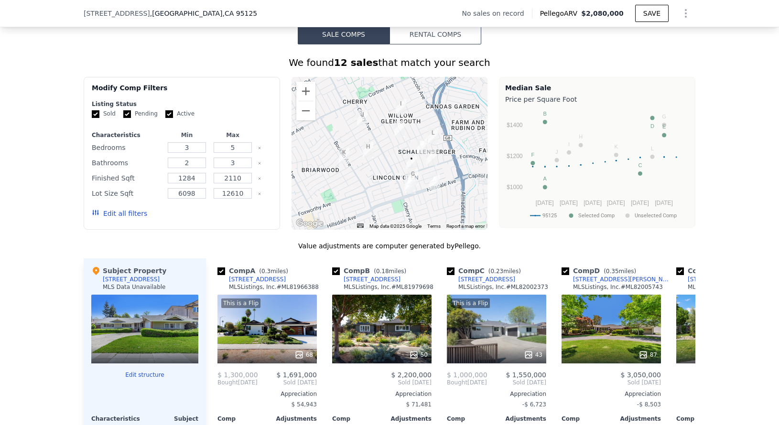
scroll to position [697, 0]
click at [301, 100] on button "Zoom in" at bounding box center [305, 90] width 19 height 19
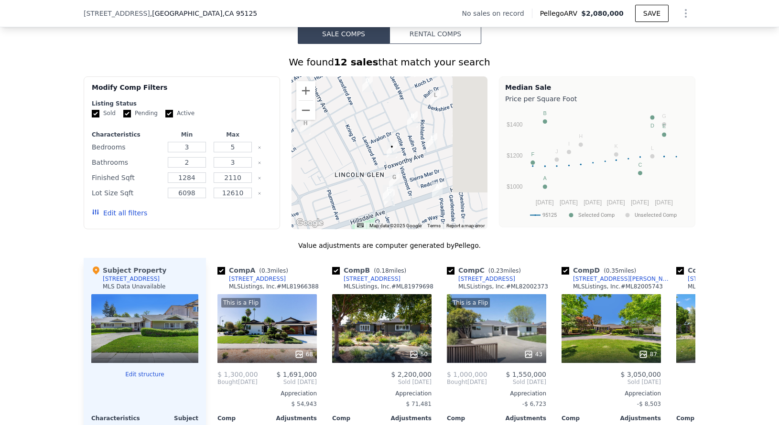
drag, startPoint x: 408, startPoint y: 171, endPoint x: 375, endPoint y: 156, distance: 36.1
click at [365, 143] on div at bounding box center [390, 152] width 196 height 153
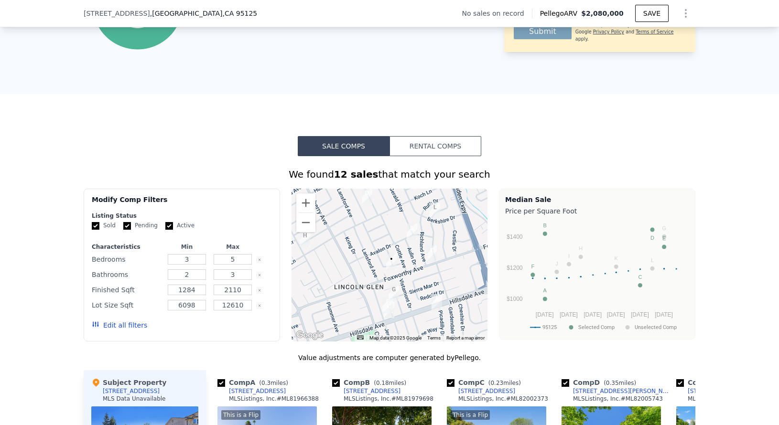
scroll to position [659, 0]
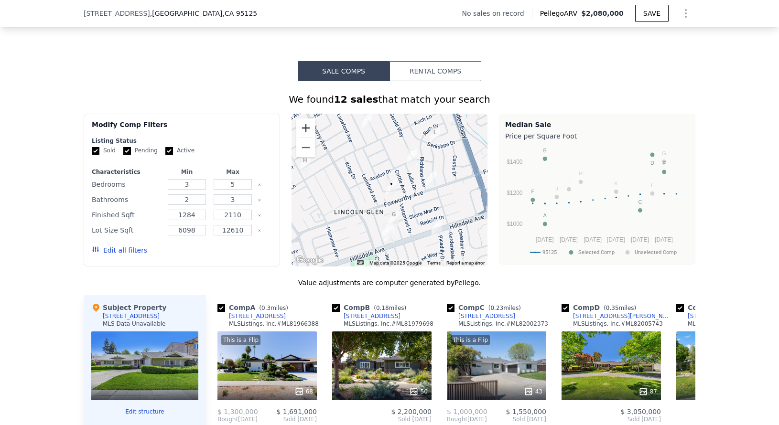
click at [304, 138] on button "Zoom in" at bounding box center [305, 128] width 19 height 19
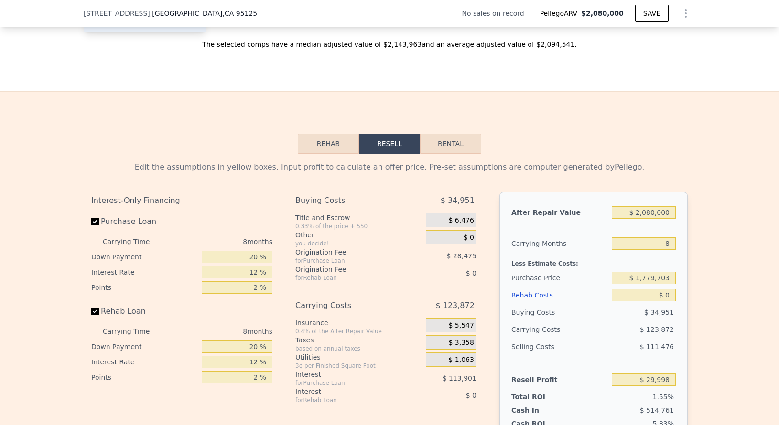
scroll to position [1231, 0]
drag, startPoint x: 670, startPoint y: 228, endPoint x: 627, endPoint y: 224, distance: 43.2
click at [628, 218] on input "$ 2,080,000" at bounding box center [644, 212] width 64 height 12
type input "$ 29"
type input "-$ 1,933,502"
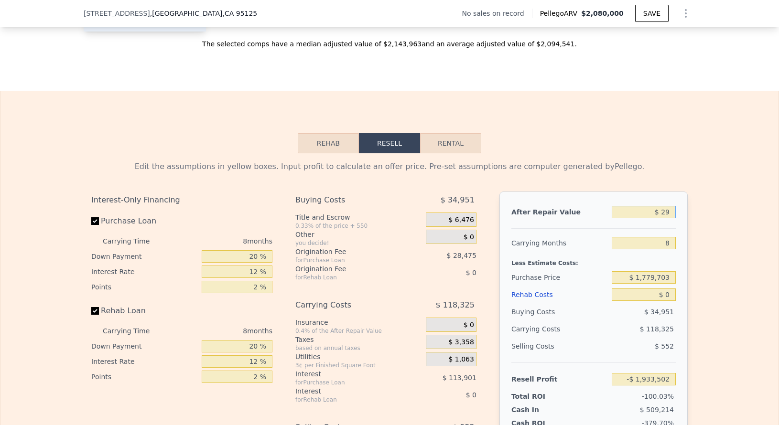
type input "$ 290"
type input "-$ 1,933,255"
type input "$ 2,900"
type input "-$ 1,930,793"
type input "$ 29,000"
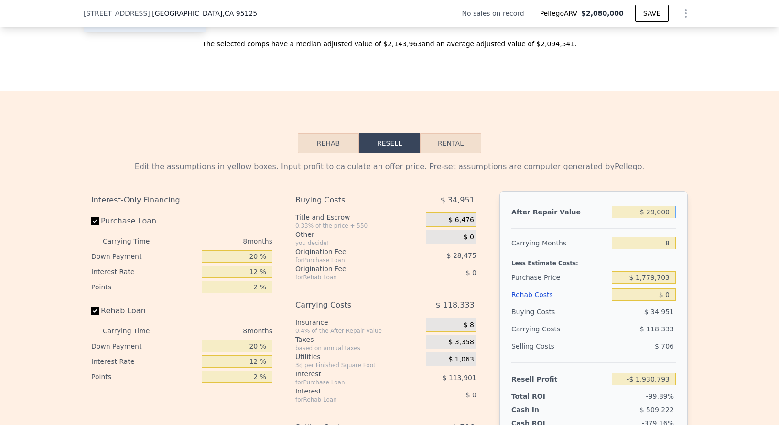
type input "-$ 1,906,153"
type input "$ 290,000"
type input "-$ 1,659,768"
type input "$ 2,080,000"
type input "$ 29,998"
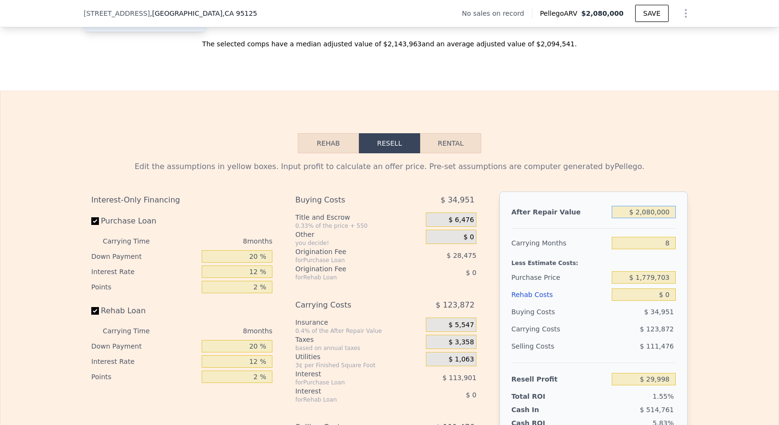
drag, startPoint x: 668, startPoint y: 224, endPoint x: 624, endPoint y: 229, distance: 43.7
click at [620, 218] on input "$ 2,080,000" at bounding box center [644, 212] width 64 height 12
type input "$ 2"
type input "-$ 1,933,527"
type input "$ 28"
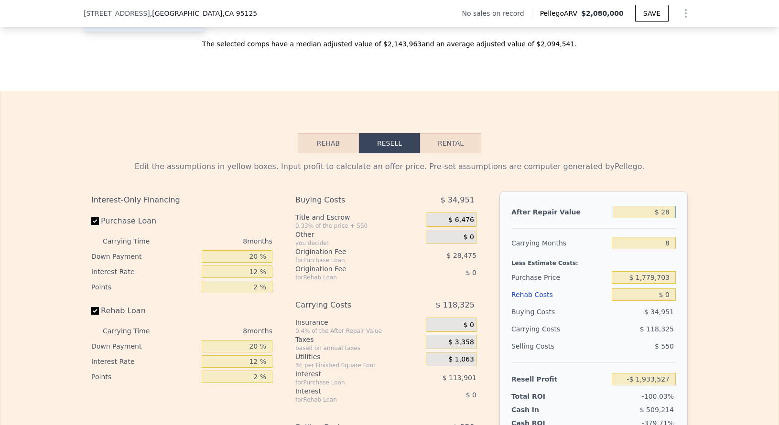
type input "-$ 1,933,503"
type input "$ 2,080,000"
type input "$ 29,998"
type input "$ 20,800,000"
type input "$ 17,701,740"
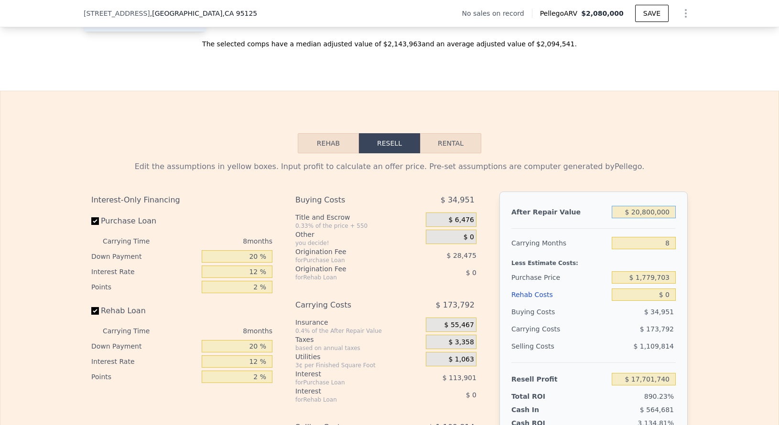
type input "$ 208,000,000"
type input "$ 194,419,164"
type input "$ 20,800,000"
type input "$ 17,701,740"
type input "$ 2,080,000"
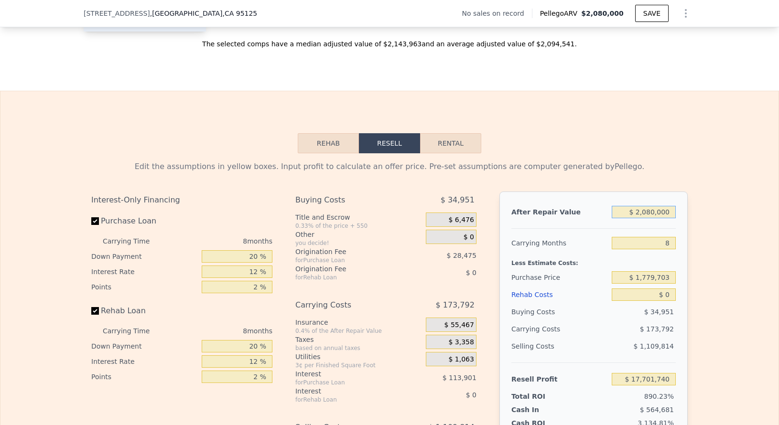
type input "$ 29,998"
type input "$ 200,000"
type input "-$ 1,744,728"
type input "$ 20,000"
type input "-$ 1,914,649"
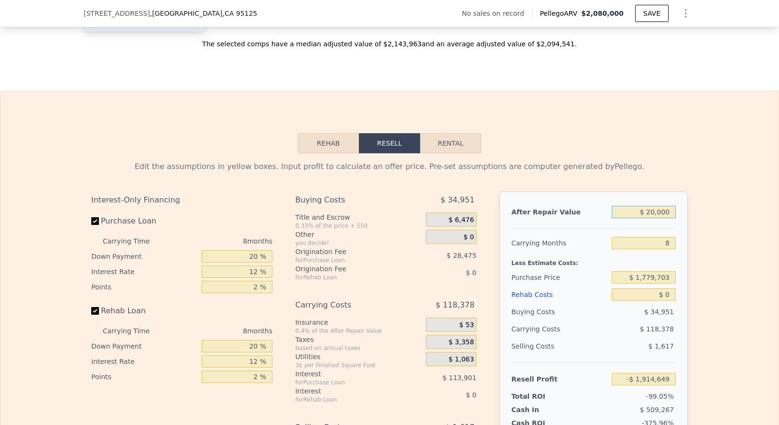
type input "$ 280,000"
type input "-$ 1,669,208"
type input "$ 2,800,000"
type input "$ 709,680"
type input "$ 2,800,000"
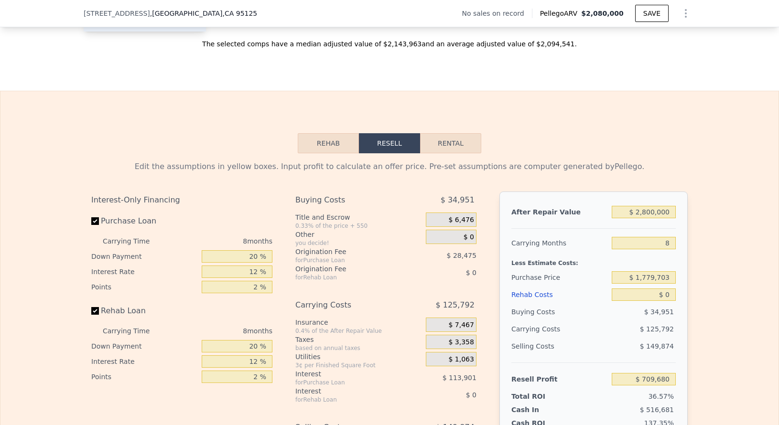
click at [730, 185] on div "Edit the assumptions in yellow boxes. Input profit to calculate an offer price.…" at bounding box center [389, 331] width 778 height 356
drag, startPoint x: 671, startPoint y: 260, endPoint x: 660, endPoint y: 261, distance: 11.0
click at [660, 249] on input "8" at bounding box center [644, 243] width 64 height 12
type input "10"
type input "$ 678,233"
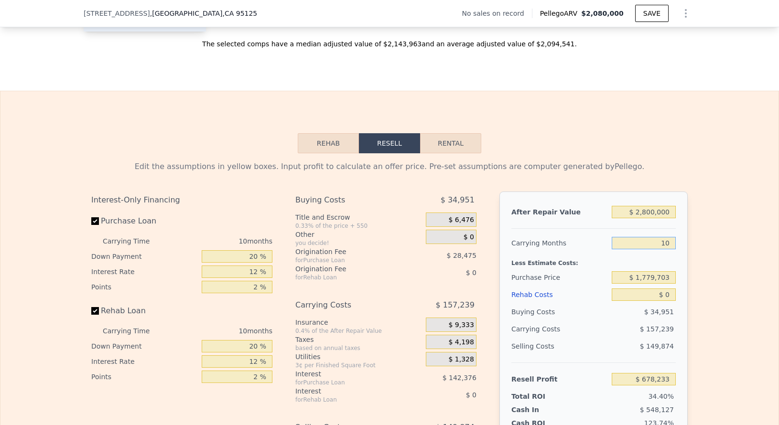
type input "10"
drag, startPoint x: 671, startPoint y: 292, endPoint x: 627, endPoint y: 293, distance: 44.0
click at [627, 284] on input "$ 1,779,703" at bounding box center [644, 277] width 64 height 12
type input "$ 1,700,000"
type input "$ 765,856"
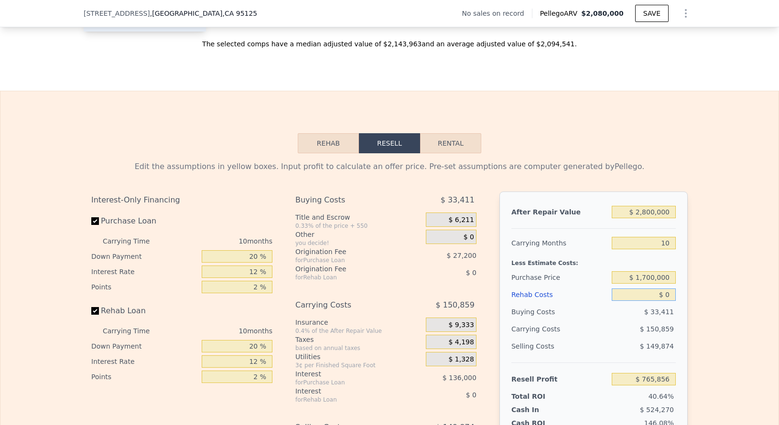
click at [663, 301] on input "$ 0" at bounding box center [644, 295] width 64 height 12
type input "$ 4"
type input "$ 765,852"
type input "$ 40"
type input "$ 765,815"
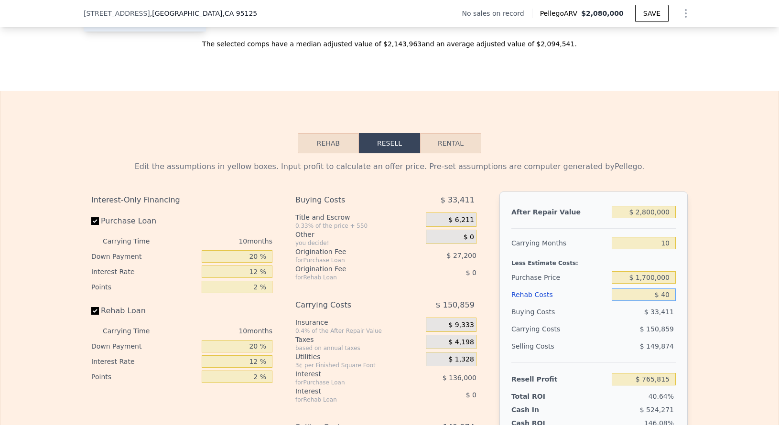
type input "$ 400"
type input "$ 765,420"
type input "$ 4,000"
type input "$ 761,472"
type input "$ 40,000"
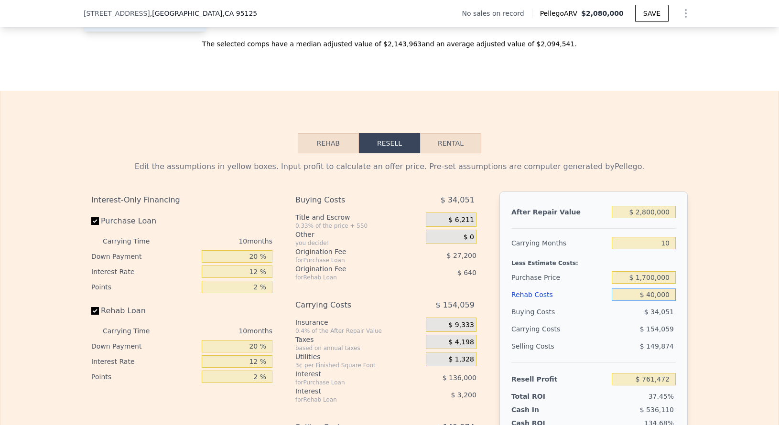
type input "$ 722,016"
type input "$ 400,000"
type input "$ 327,456"
type input "$ 400,000"
drag, startPoint x: 257, startPoint y: 275, endPoint x: 226, endPoint y: 272, distance: 31.2
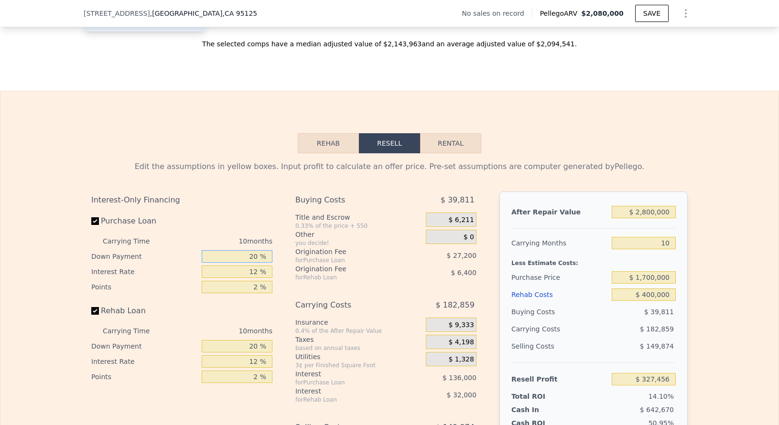
click at [226, 263] on input "20 %" at bounding box center [237, 256] width 71 height 12
type input "1 %"
type input "$ 288,696"
type input "10 %"
type input "$ 307,056"
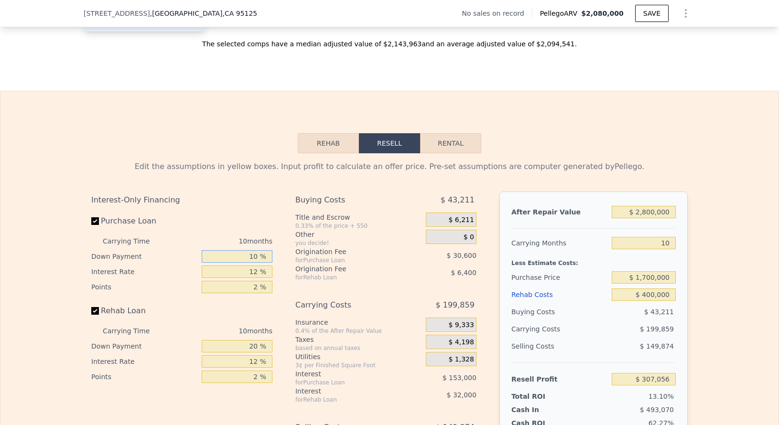
type input "10 %"
drag, startPoint x: 259, startPoint y: 286, endPoint x: 215, endPoint y: 287, distance: 43.5
click at [216, 278] on input "12 %" at bounding box center [237, 272] width 71 height 12
type input "1 %"
type input "$ 447,306"
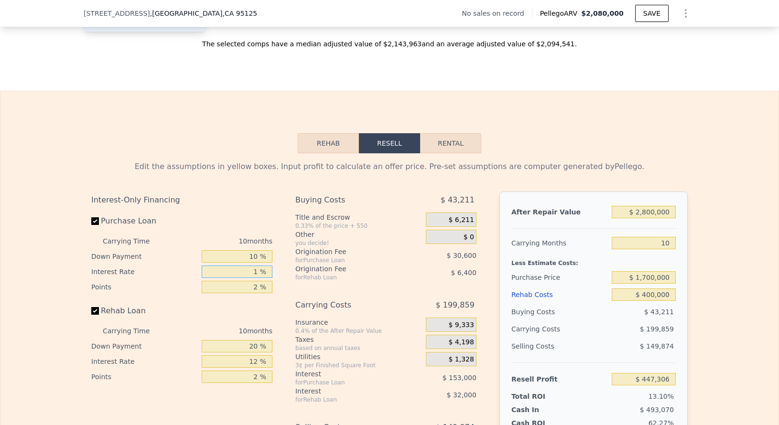
type input "10 %"
type input "$ 332,556"
type input "10 %"
drag, startPoint x: 257, startPoint y: 301, endPoint x: 256, endPoint y: 308, distance: 6.8
click at [248, 293] on input "2 %" at bounding box center [237, 287] width 71 height 12
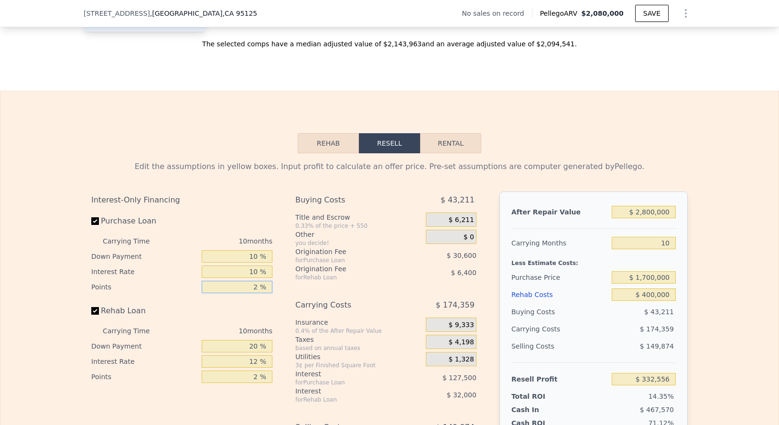
type input "1 %"
type input "$ 347,856"
type input "1 %"
drag, startPoint x: 259, startPoint y: 360, endPoint x: 266, endPoint y: 365, distance: 8.4
click at [227, 353] on input "20 %" at bounding box center [237, 346] width 71 height 12
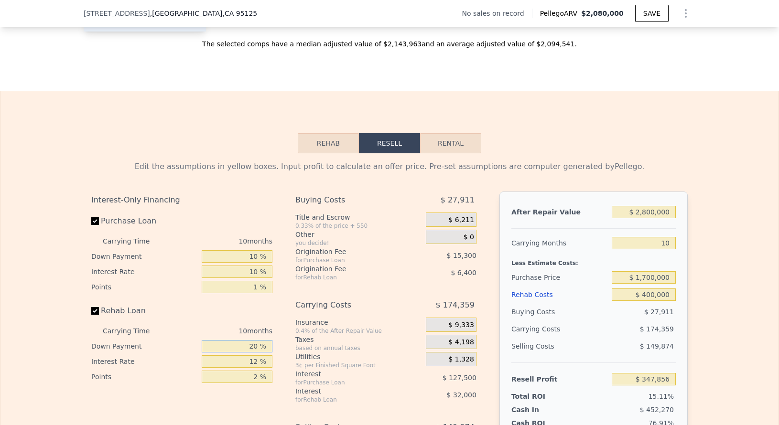
type input "0 %"
type input "$ 338,256"
type input "0 %"
drag, startPoint x: 253, startPoint y: 378, endPoint x: 240, endPoint y: 376, distance: 12.6
click at [240, 368] on input "12 %" at bounding box center [237, 362] width 71 height 12
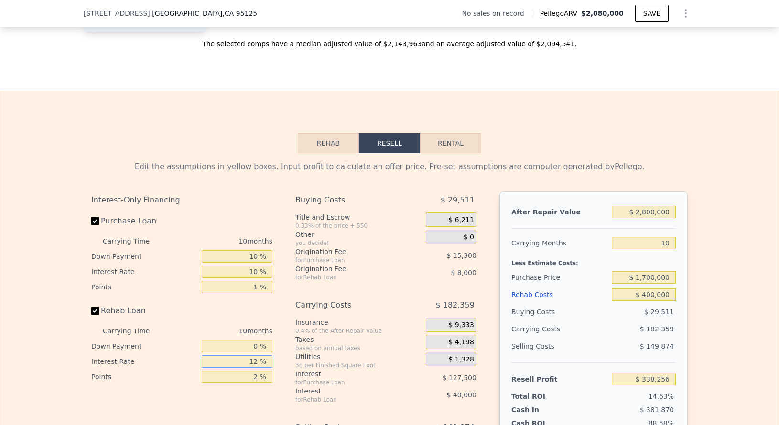
type input "1 %"
type input "$ 374,926"
type input "10 %"
type input "$ 344,926"
type input "10 %"
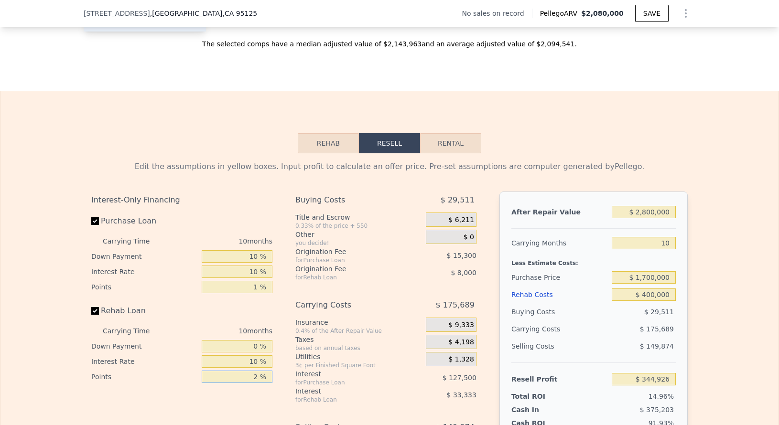
drag, startPoint x: 257, startPoint y: 389, endPoint x: 246, endPoint y: 390, distance: 11.0
click at [246, 383] on input "2 %" at bounding box center [237, 377] width 71 height 12
type input "1 %"
type input "$ 348,926"
type input "1 %"
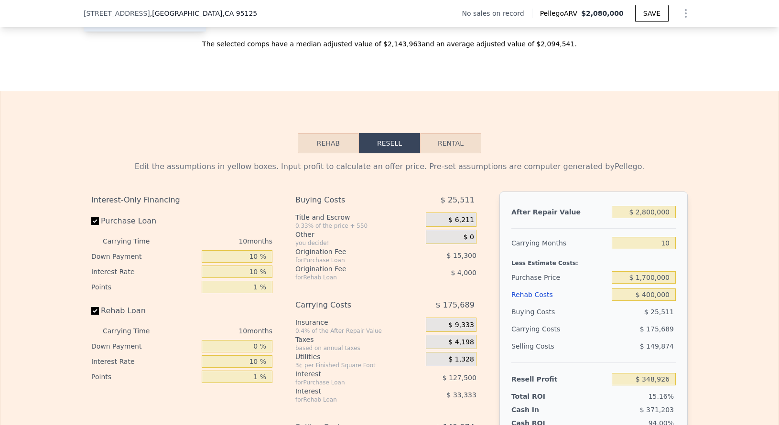
click at [278, 382] on div "Interest-Only Financing Purchase Loan Carrying Time 10 months Down Payment 10 %…" at bounding box center [389, 350] width 596 height 317
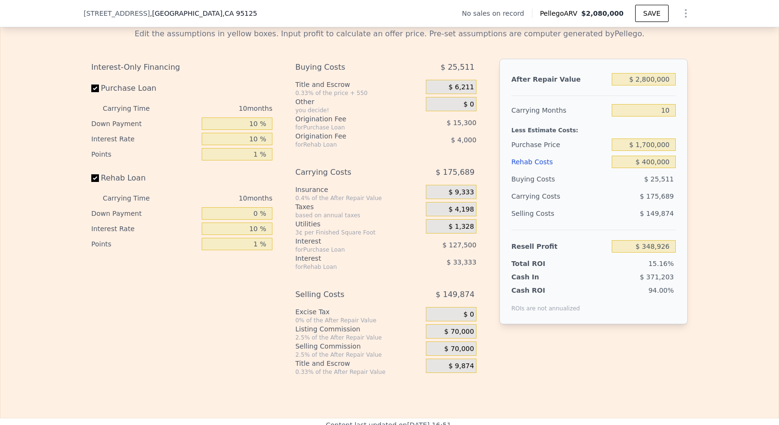
scroll to position [1390, 0]
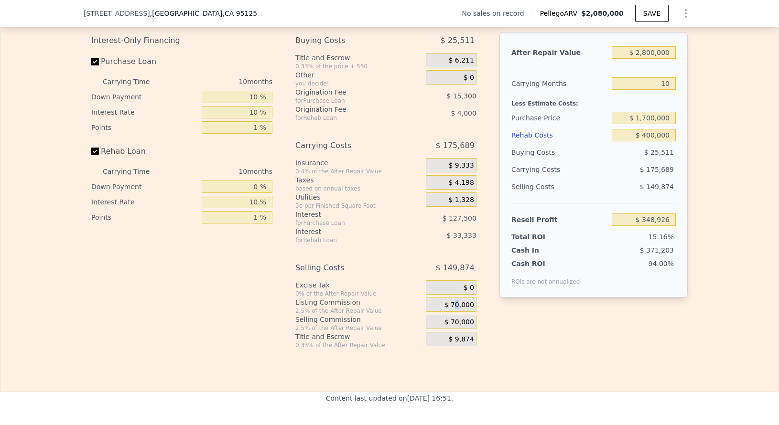
click at [454, 310] on span "$ 70,000" at bounding box center [459, 305] width 30 height 9
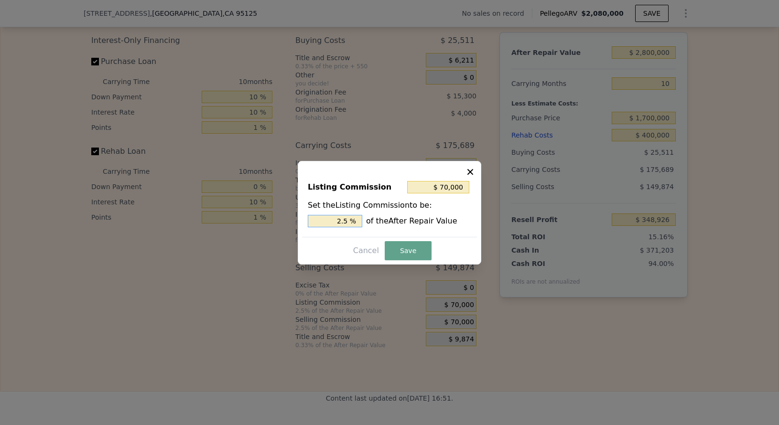
drag, startPoint x: 351, startPoint y: 222, endPoint x: 323, endPoint y: 226, distance: 28.4
click at [323, 225] on input "2.5 %" at bounding box center [335, 221] width 54 height 12
type input "$ 28,000"
type input "1.0 %"
click at [402, 249] on button "Save" at bounding box center [408, 250] width 47 height 19
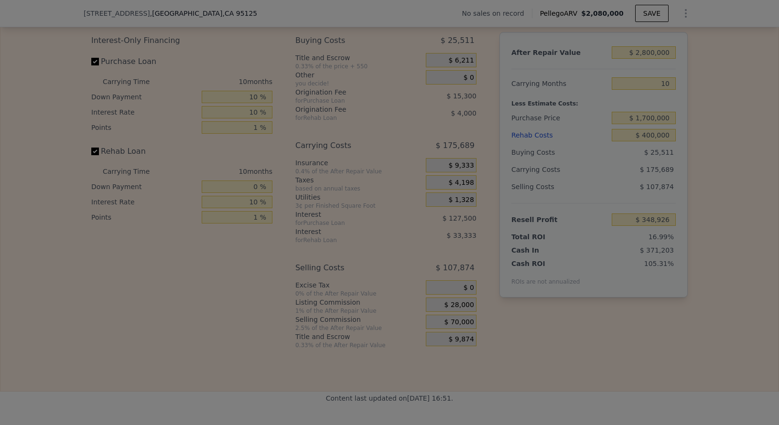
type input "$ 390,926"
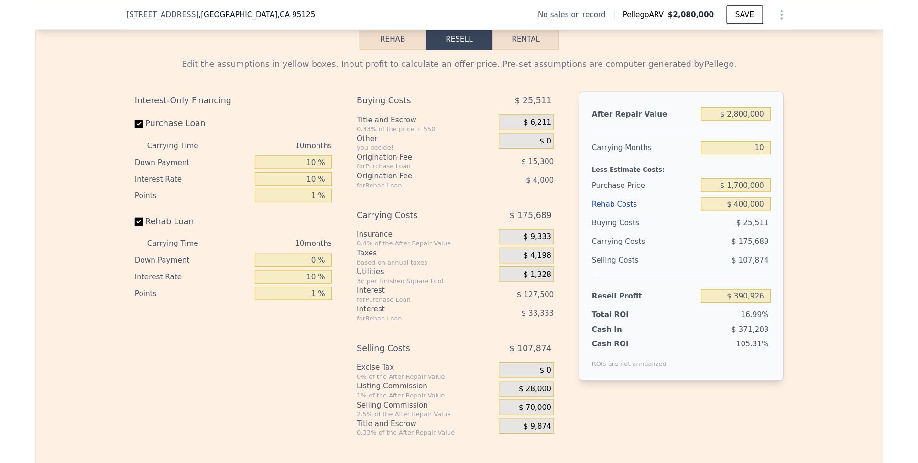
scroll to position [1339, 0]
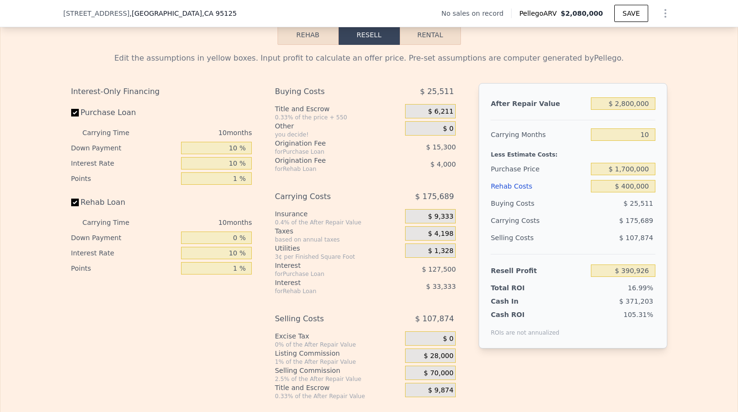
type input "$ 2,080,000"
type input "8"
type input "$ 0"
type input "$ 29,998"
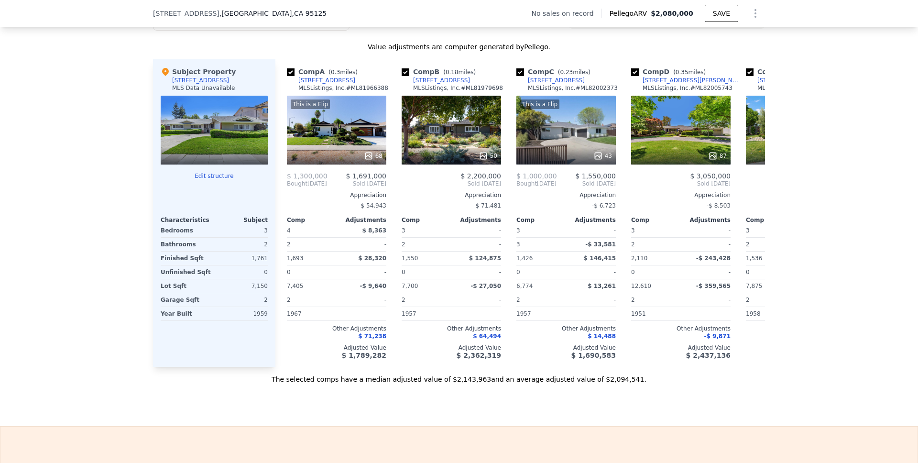
scroll to position [677, 0]
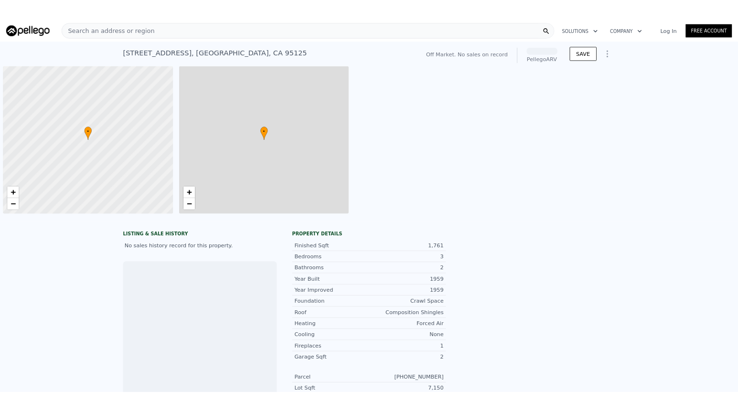
scroll to position [0, 4]
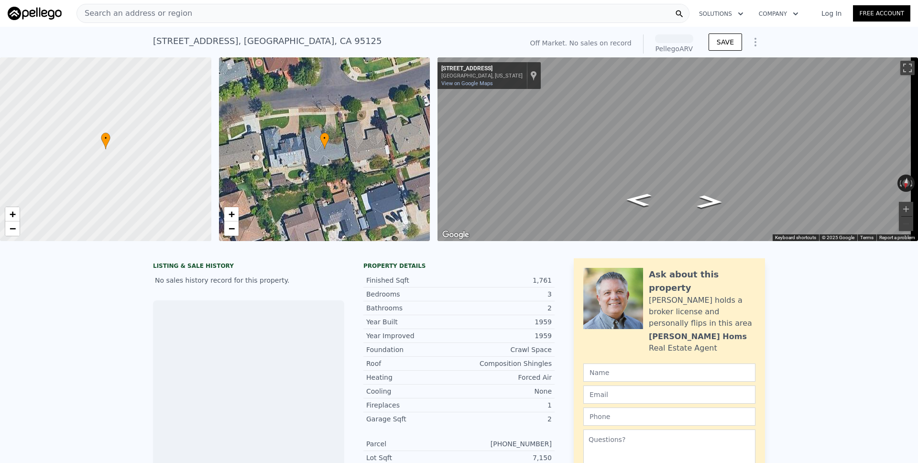
click at [209, 9] on div "Search an address or region" at bounding box center [382, 13] width 613 height 19
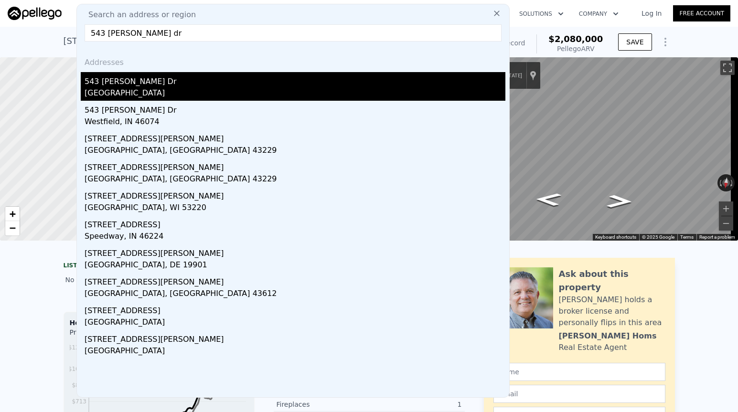
type input "543 [PERSON_NAME] dr"
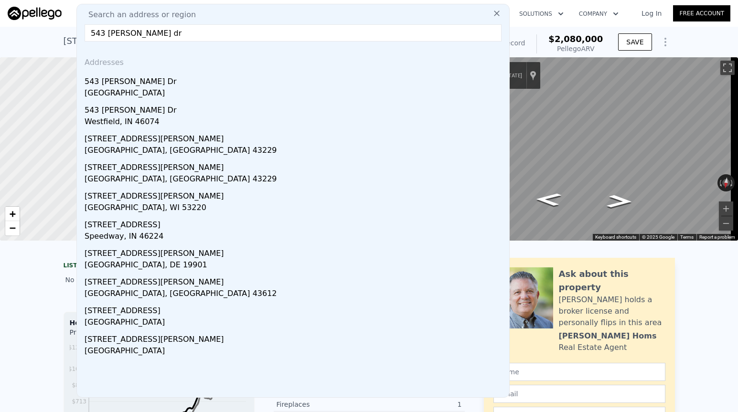
click at [201, 81] on div "543 [PERSON_NAME] Dr" at bounding box center [295, 79] width 421 height 15
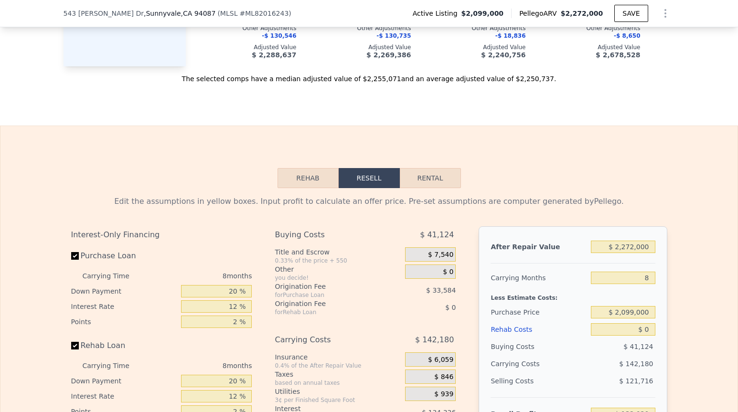
scroll to position [1255, 0]
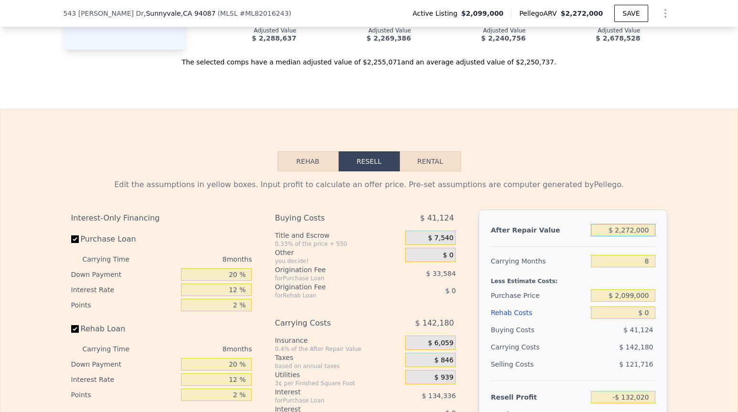
drag, startPoint x: 650, startPoint y: 245, endPoint x: 603, endPoint y: 238, distance: 47.2
click at [603, 237] on input "$ 2,272,000" at bounding box center [623, 230] width 64 height 12
type input "$ 33"
type input "-$ 2,276,764"
type input "$ 330"
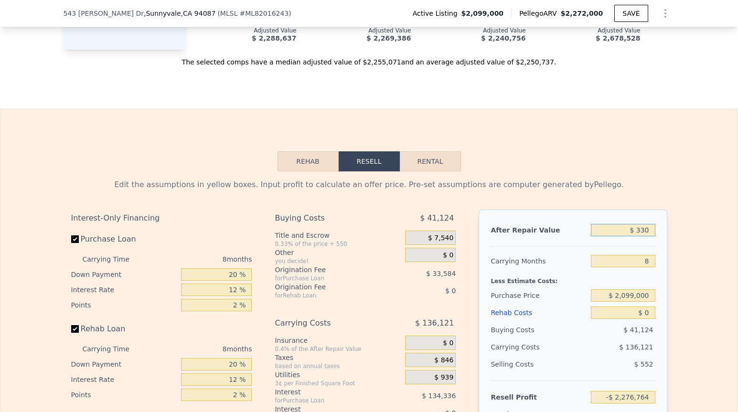
type input "-$ 2,276,483"
type input "$ 3,300"
type input "-$ 2,273,681"
type input "$ 33,000"
type input "-$ 2,245,643"
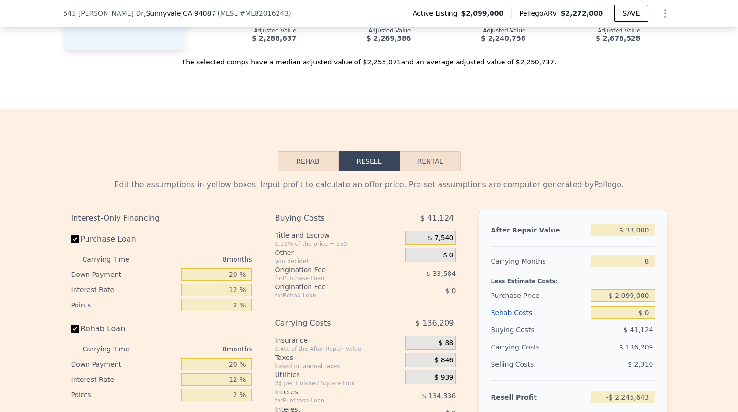
type input "$ 330,000"
type input "-$ 1,965,274"
type input "$ 3,300,000"
type input "$ 838,416"
type input "$ 3,300,000"
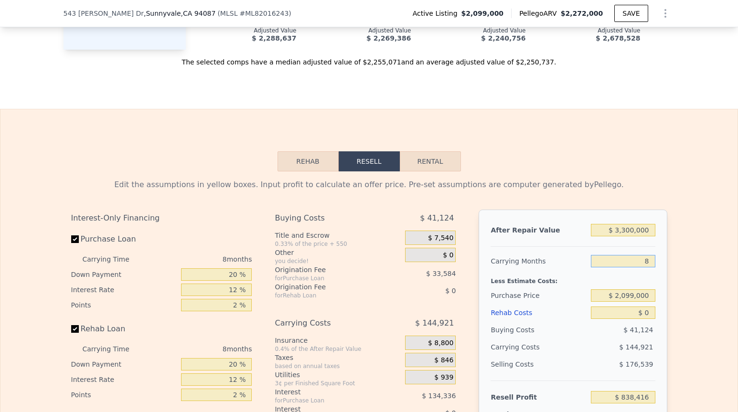
drag, startPoint x: 648, startPoint y: 275, endPoint x: 637, endPoint y: 276, distance: 11.0
click at [637, 268] on input "8" at bounding box center [623, 261] width 64 height 12
type input "12"
type input "$ 765,955"
type input "12"
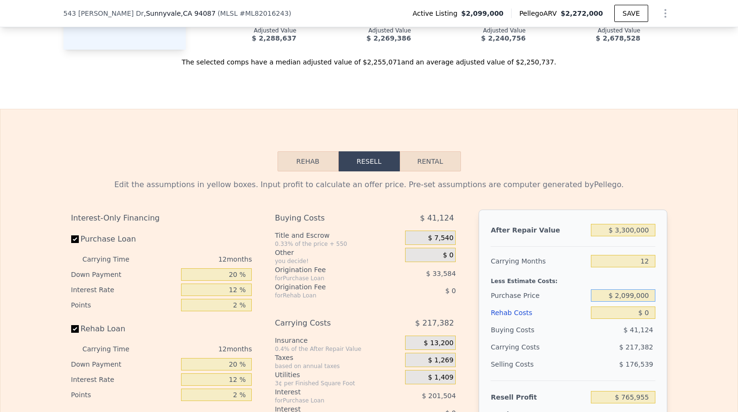
drag, startPoint x: 648, startPoint y: 309, endPoint x: 607, endPoint y: 313, distance: 41.8
click at [607, 302] on input "$ 2,099,000" at bounding box center [623, 296] width 64 height 12
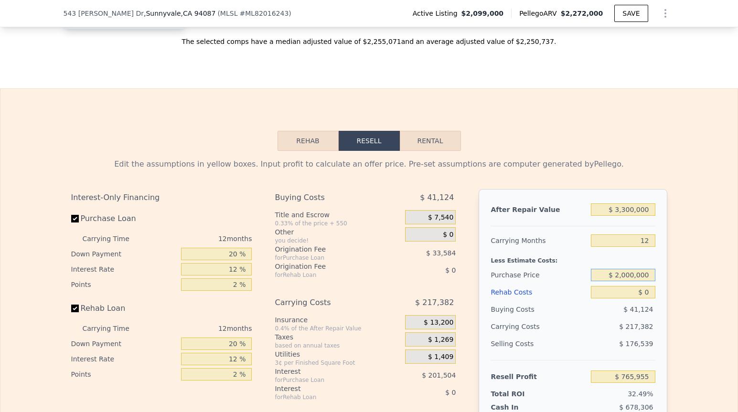
scroll to position [1276, 0]
type input "$ 2,000,000"
type input "$ 876,373"
drag, startPoint x: 646, startPoint y: 309, endPoint x: 626, endPoint y: 311, distance: 19.3
click at [627, 298] on input "$ 0" at bounding box center [623, 292] width 64 height 12
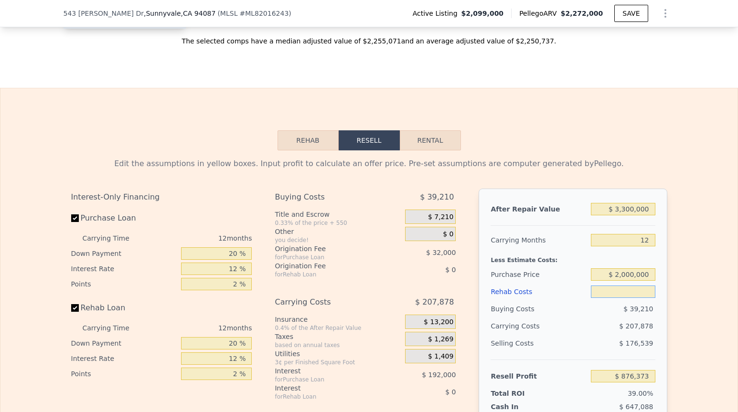
type input "$ 4"
type input "$ 876,369"
type input "$ 45"
type input "$ 876,327"
type input "$ 450"
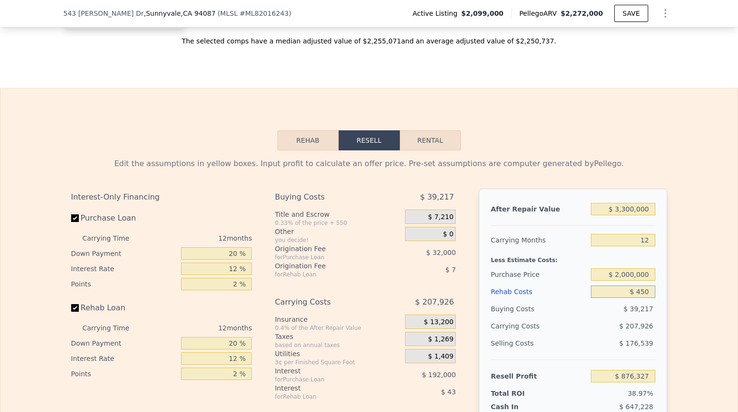
type input "$ 875,868"
type input "$ 4,500"
type input "$ 871,369"
type input "$ 45,000"
type input "$ 826,333"
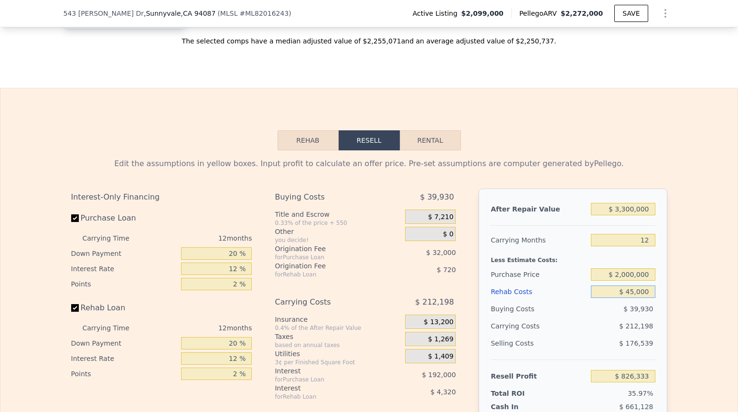
type input "$ 450,000"
type input "$ 375,973"
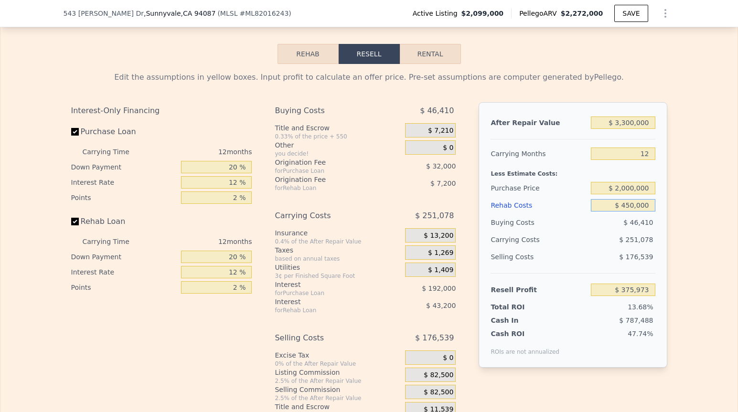
scroll to position [1371, 0]
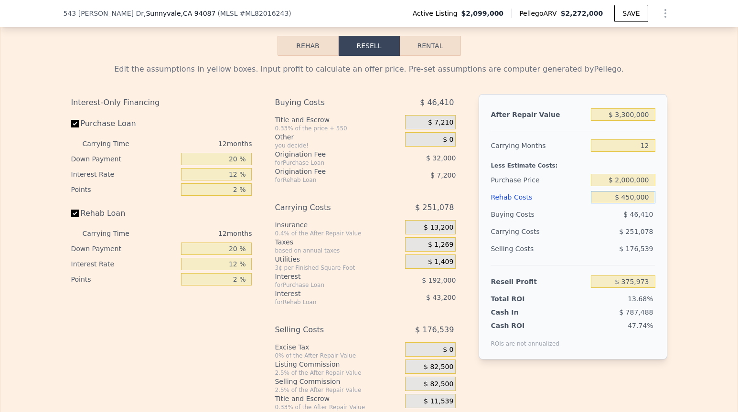
type input "$ 450,000"
drag, startPoint x: 235, startPoint y: 178, endPoint x: 226, endPoint y: 175, distance: 9.5
click at [226, 165] on input "20 %" at bounding box center [216, 159] width 71 height 12
type input "1 %"
type input "$ 322,773"
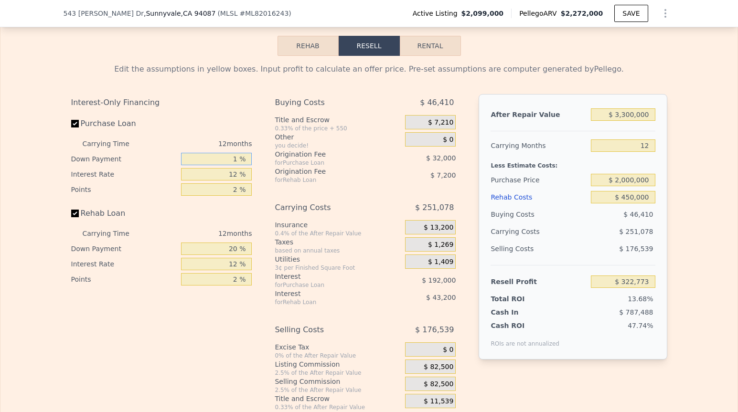
type input "10 %"
type input "$ 347,973"
type input "10 %"
drag, startPoint x: 215, startPoint y: 186, endPoint x: 227, endPoint y: 192, distance: 13.7
click at [214, 181] on input "12 %" at bounding box center [216, 174] width 71 height 12
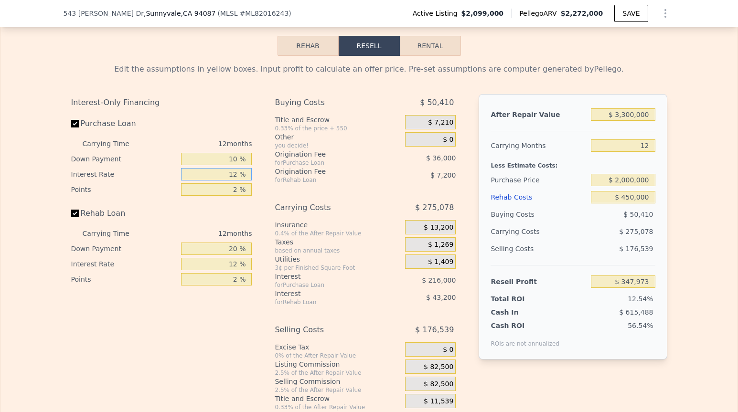
type input "1 %"
type input "$ 545,973"
type input "10 %"
type input "$ 383,973"
type input "10 %"
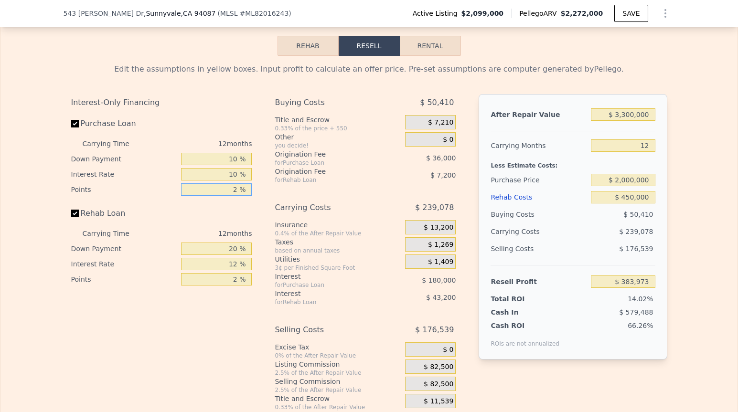
drag, startPoint x: 233, startPoint y: 199, endPoint x: 226, endPoint y: 201, distance: 7.9
click at [226, 196] on input "2 %" at bounding box center [216, 190] width 71 height 12
type input "1 %"
type input "$ 401,973"
type input "1 %"
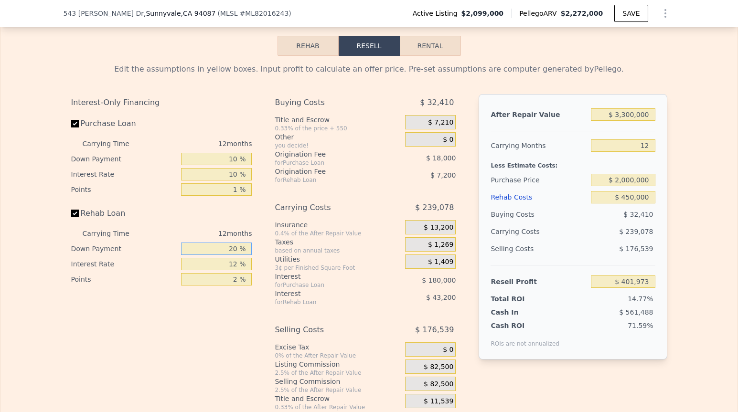
drag, startPoint x: 227, startPoint y: 264, endPoint x: 221, endPoint y: 263, distance: 5.8
click at [222, 255] on input "20 %" at bounding box center [216, 249] width 71 height 12
type input "1 %"
type input "$ 390,003"
type input "10 %"
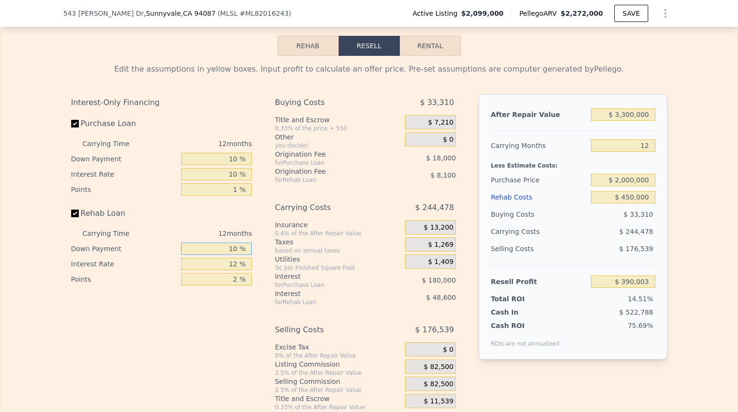
type input "$ 395,673"
drag, startPoint x: 217, startPoint y: 277, endPoint x: 211, endPoint y: 278, distance: 6.2
click at [211, 270] on input "12 %" at bounding box center [216, 264] width 71 height 12
click at [230, 255] on input "10 %" at bounding box center [216, 249] width 71 height 12
drag, startPoint x: 236, startPoint y: 262, endPoint x: 210, endPoint y: 260, distance: 25.4
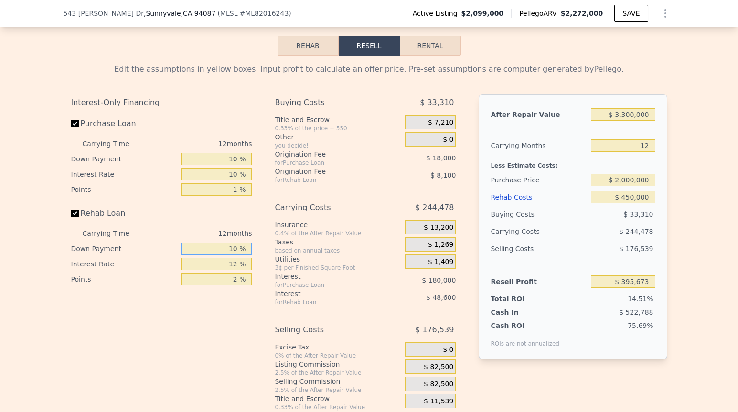
click at [211, 255] on input "10 %" at bounding box center [216, 249] width 71 height 12
drag, startPoint x: 237, startPoint y: 264, endPoint x: 220, endPoint y: 262, distance: 16.4
click at [221, 255] on input "10 %" at bounding box center [216, 249] width 71 height 12
type input "0 %"
type input "$ 389,373"
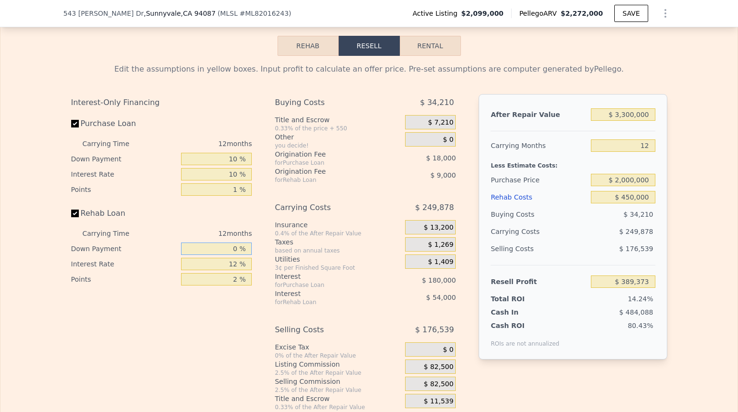
type input "0 %"
drag, startPoint x: 237, startPoint y: 279, endPoint x: 224, endPoint y: 278, distance: 12.9
click at [224, 270] on input "12 %" at bounding box center [216, 264] width 71 height 12
type input "1 %"
type input "$ 438,873"
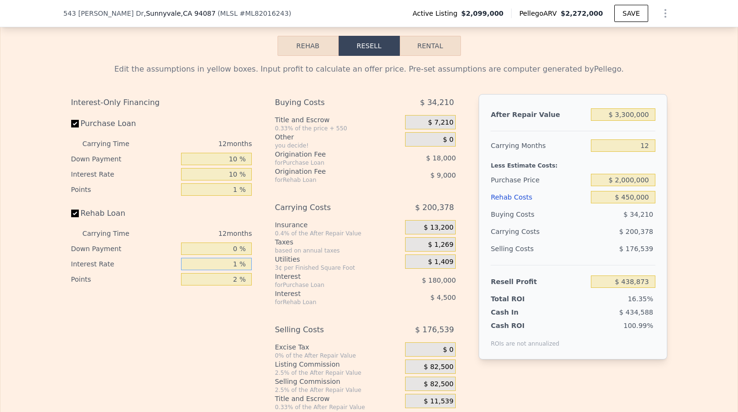
type input "10 %"
type input "$ 398,373"
type input "10 %"
drag, startPoint x: 236, startPoint y: 295, endPoint x: 219, endPoint y: 292, distance: 17.0
click at [219, 286] on input "2 %" at bounding box center [216, 279] width 71 height 12
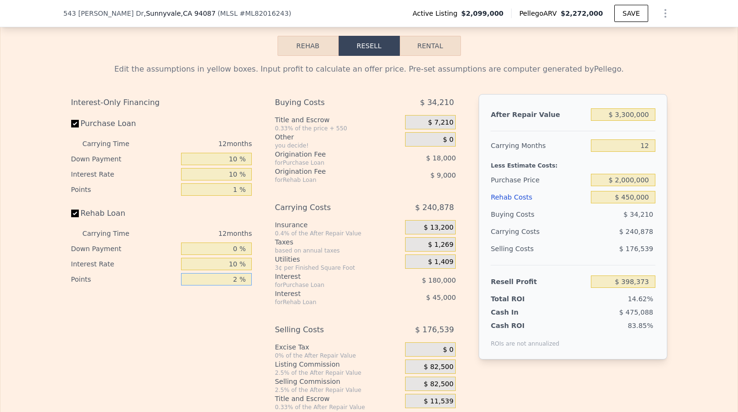
type input "0 %"
type input "$ 407,373"
type input "0 %"
click at [258, 323] on div "Interest-Only Financing Purchase Loan Carrying Time 12 months Down Payment 10 %…" at bounding box center [369, 252] width 596 height 317
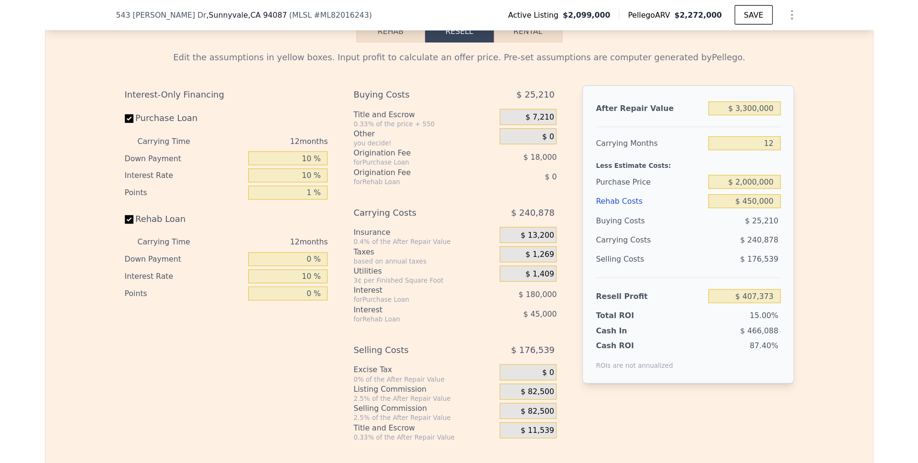
scroll to position [1389, 0]
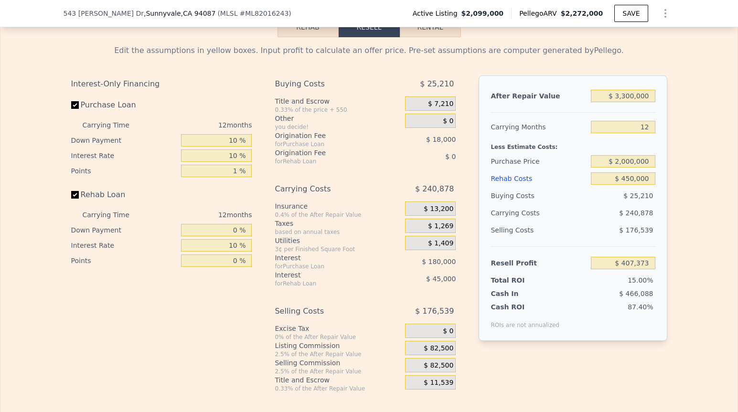
click at [434, 353] on span "$ 82,500" at bounding box center [439, 349] width 30 height 9
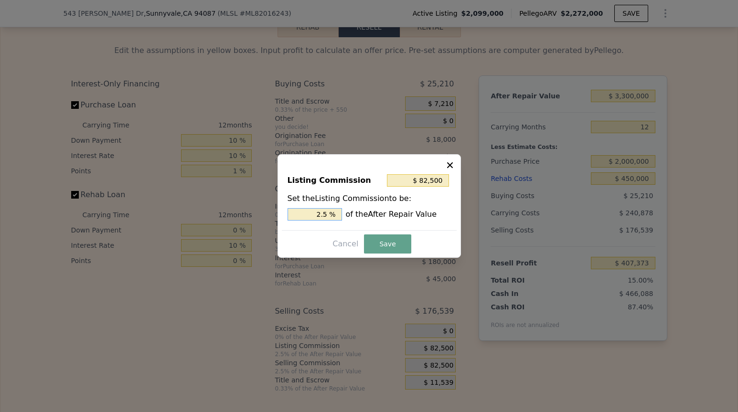
drag, startPoint x: 330, startPoint y: 219, endPoint x: 299, endPoint y: 213, distance: 31.6
click at [300, 213] on input "2.5 %" at bounding box center [315, 214] width 54 height 12
type input "$ 33,000"
type input "1.0 %"
click at [388, 240] on button "Save" at bounding box center [387, 244] width 47 height 19
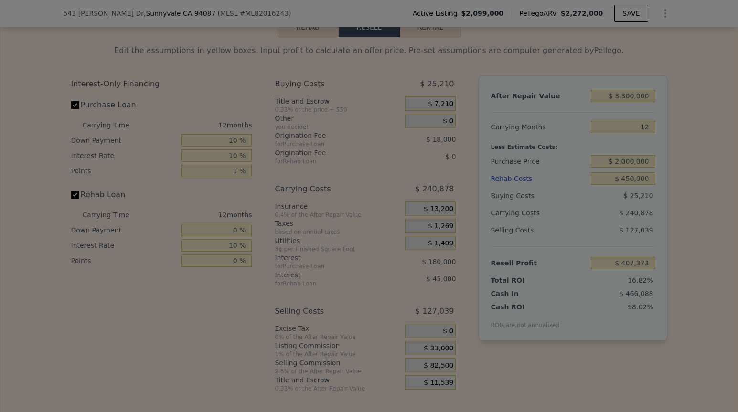
type input "$ 456,873"
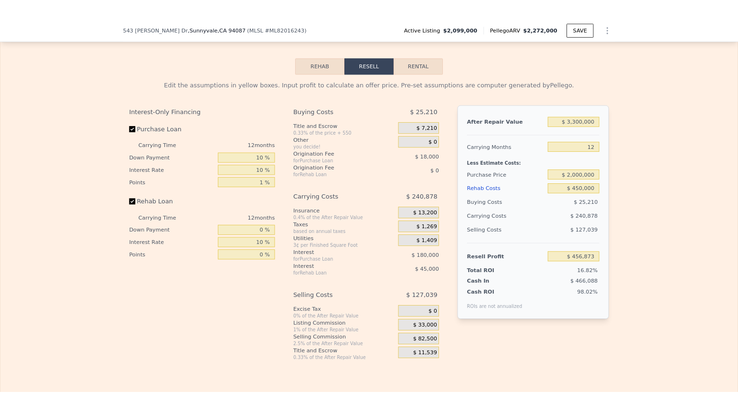
scroll to position [1358, 0]
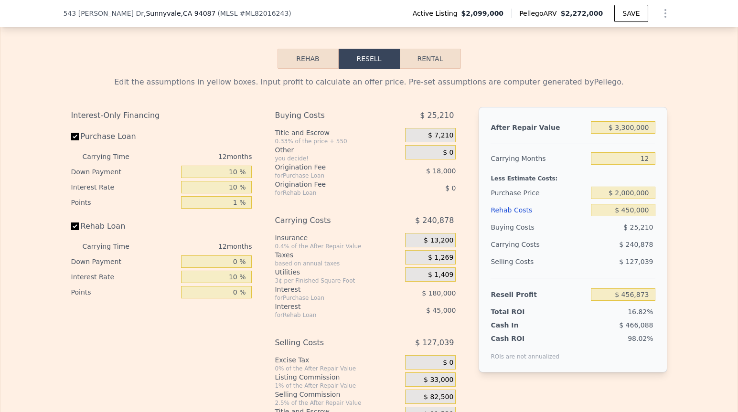
click at [479, 54] on div "Rehab Resell Rental Edit the assumptions in yellow boxes. Input profit to calcu…" at bounding box center [369, 236] width 738 height 461
click at [624, 134] on input "$ 3,300,000" at bounding box center [623, 127] width 64 height 12
type input "$ 300,000"
type input "-$ 2,416,137"
type input "$ 3,500,000"
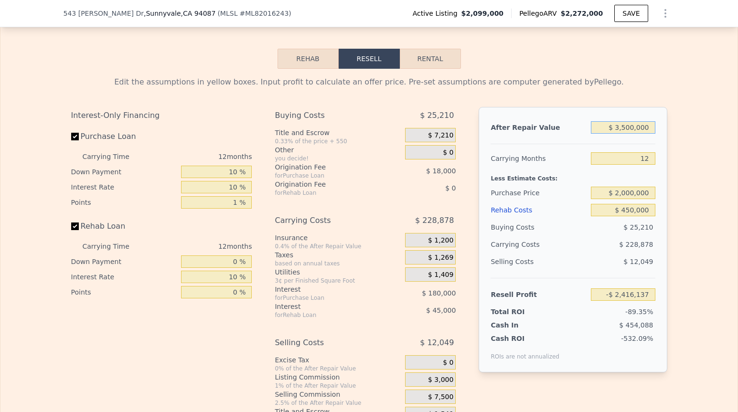
type input "$ 648,407"
type input "$ 3,500,000"
drag, startPoint x: 631, startPoint y: 224, endPoint x: 620, endPoint y: 224, distance: 10.5
click at [620, 216] on input "$ 450,000" at bounding box center [623, 210] width 64 height 12
type input "$ 7,000"
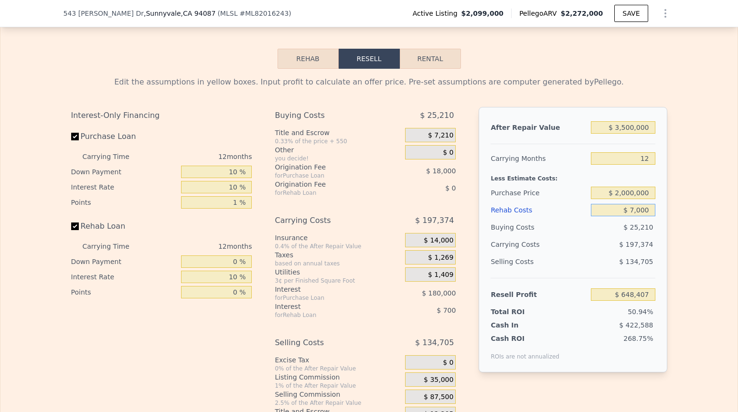
type input "$ 1,135,711"
type input "$ 70,000"
type input "$ 1,066,411"
type input "$ 700,000"
type input "$ 373,411"
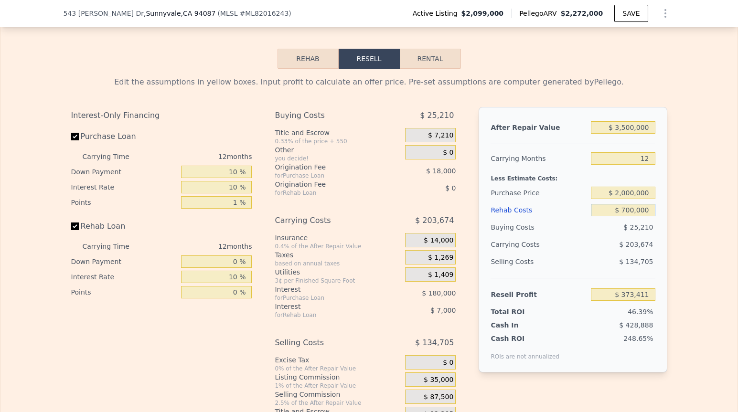
type input "$ 7,000,000"
type input "-$ 6,556,589"
type input "$ 700,000"
type input "$ 373,411"
type input "$ 700,000"
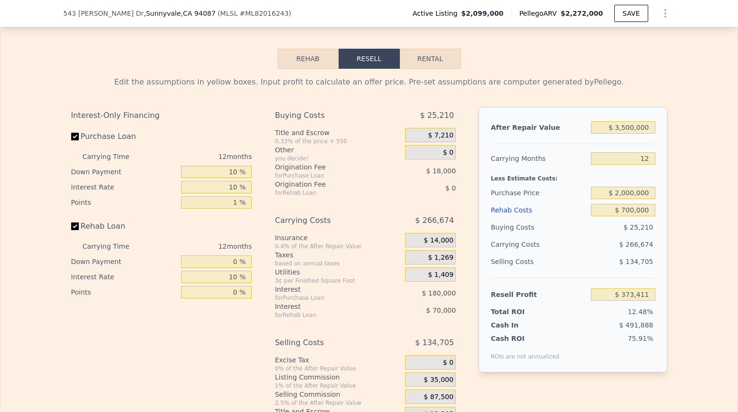
click at [660, 232] on div "After Repair Value $ 3,500,000 Carrying Months 12 Less Estimate Costs: Purchase…" at bounding box center [573, 240] width 188 height 266
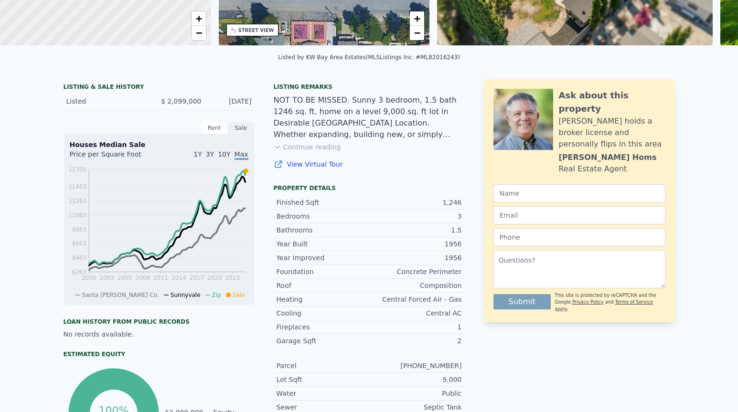
scroll to position [0, 0]
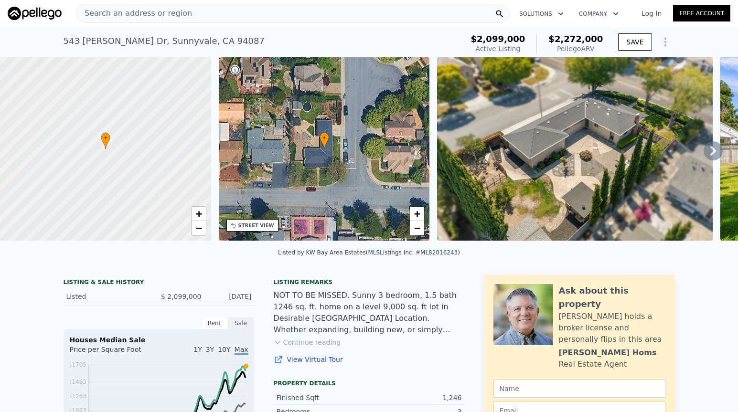
click at [249, 16] on div "Search an address or region" at bounding box center [292, 13] width 433 height 19
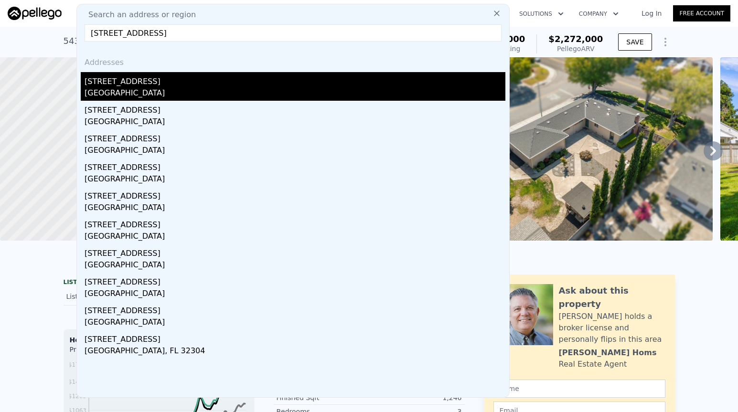
type input "[STREET_ADDRESS]"
click at [206, 87] on div "[GEOGRAPHIC_DATA]" at bounding box center [295, 93] width 421 height 13
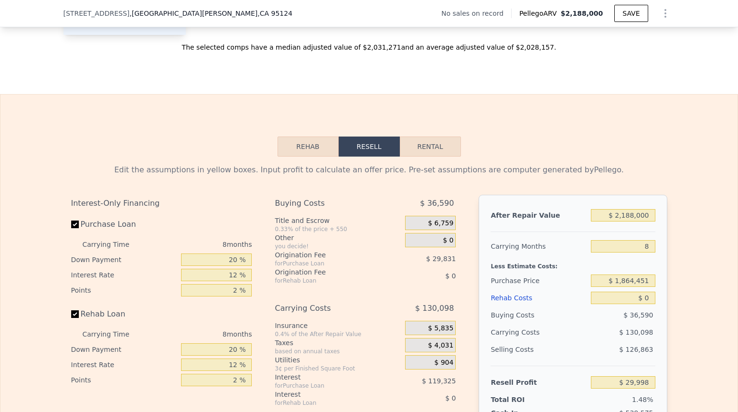
scroll to position [1191, 0]
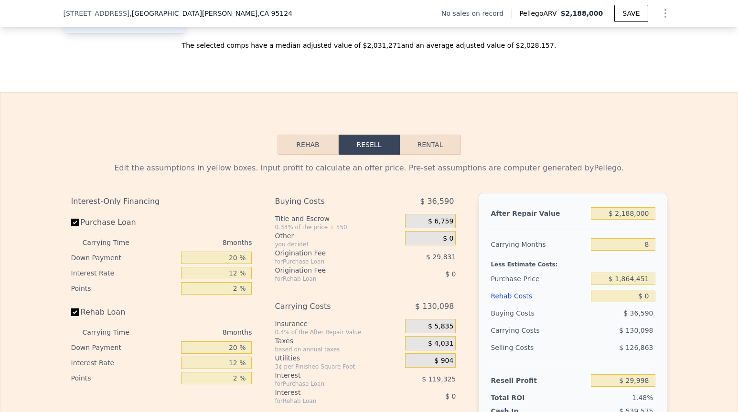
click at [652, 222] on div "After Repair Value $ 2,188,000 Carrying Months 8 Less Estimate Costs: Purchase …" at bounding box center [573, 326] width 188 height 266
click at [648, 220] on input "$ 2,188,000" at bounding box center [623, 213] width 64 height 12
drag, startPoint x: 648, startPoint y: 222, endPoint x: 603, endPoint y: 222, distance: 45.9
click at [603, 220] on input "$ 2,188,000" at bounding box center [623, 213] width 64 height 12
type input "$ 2"
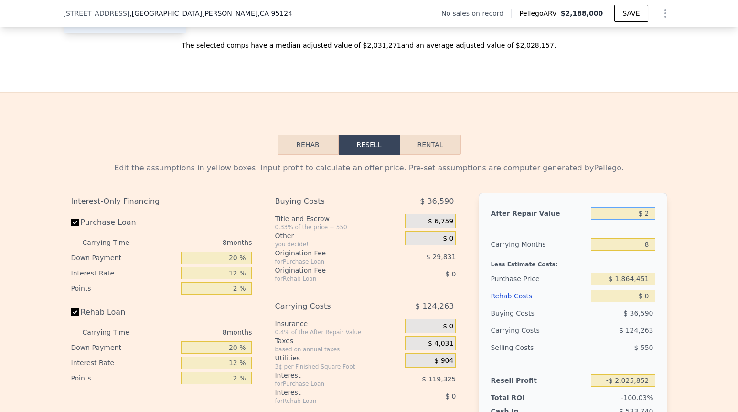
type input "-$ 2,025,852"
type input "$ 26"
type input "-$ 2,025,830"
type input "$ 260"
type input "-$ 2,025,611"
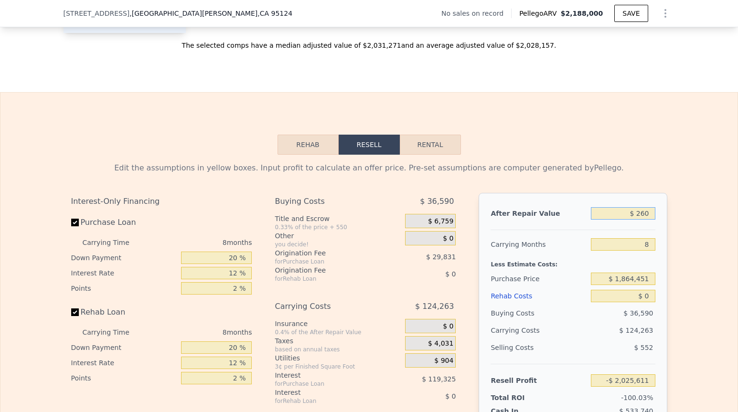
type input "$ 2,600"
type input "-$ 2,023,411"
type input "$ 26,000"
type input "-$ 2,001,424"
type input "$ 260,000"
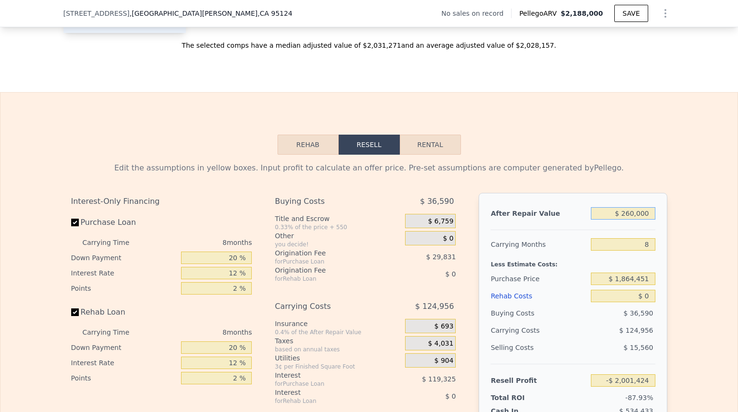
type input "-$ 1,781,557"
type input "$ 2,600,000"
type input "$ 417,115"
type input "$ 2,600,000"
drag, startPoint x: 645, startPoint y: 250, endPoint x: 623, endPoint y: 250, distance: 22.5
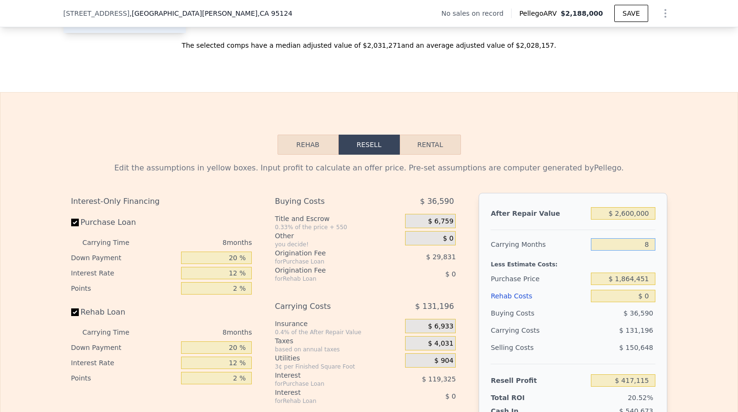
click at [623, 250] on input "8" at bounding box center [623, 244] width 64 height 12
type input "24"
type input "$ 154,721"
type input "24"
drag, startPoint x: 651, startPoint y: 288, endPoint x: 606, endPoint y: 288, distance: 44.9
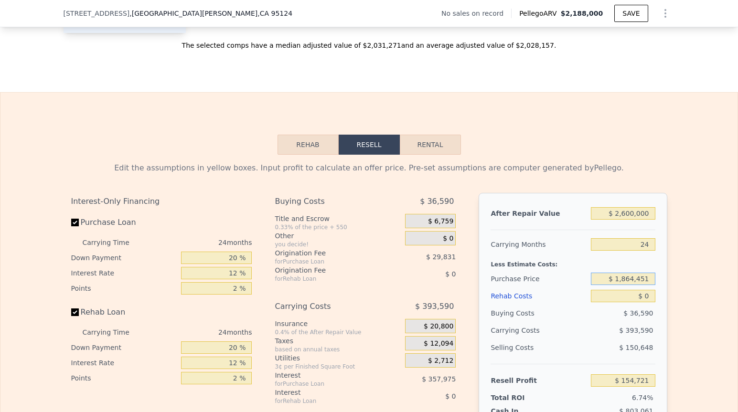
click at [606, 285] on input "$ 1,864,451" at bounding box center [623, 279] width 64 height 12
type input "$ 1,360,000"
type input "$ 765,787"
drag, startPoint x: 647, startPoint y: 306, endPoint x: 642, endPoint y: 305, distance: 5.3
click at [642, 302] on input "$ 0" at bounding box center [623, 296] width 64 height 12
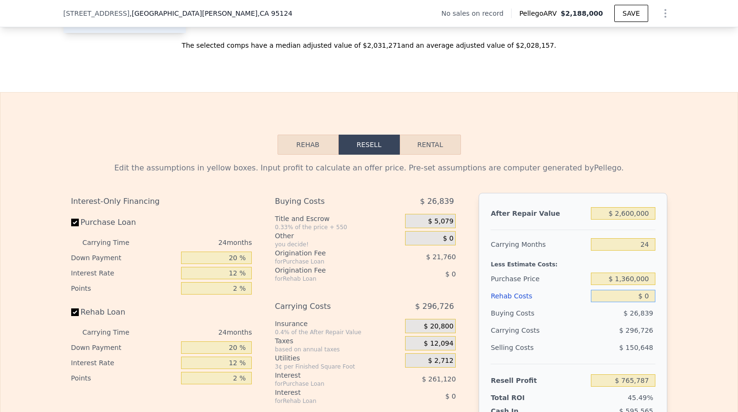
type input "$ 1"
type input "$ 765,786"
type input "$ 11"
type input "$ 765,776"
type input "$ 115"
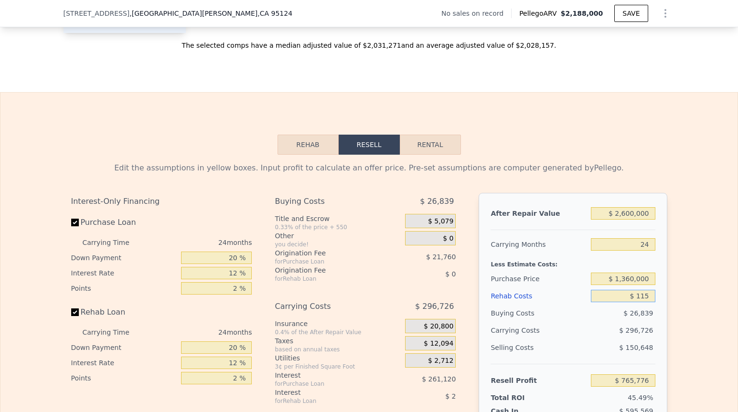
type input "$ 765,646"
type input "$ 1,150"
type input "$ 764,403"
type input "$ 11,500"
type input "$ 751,895"
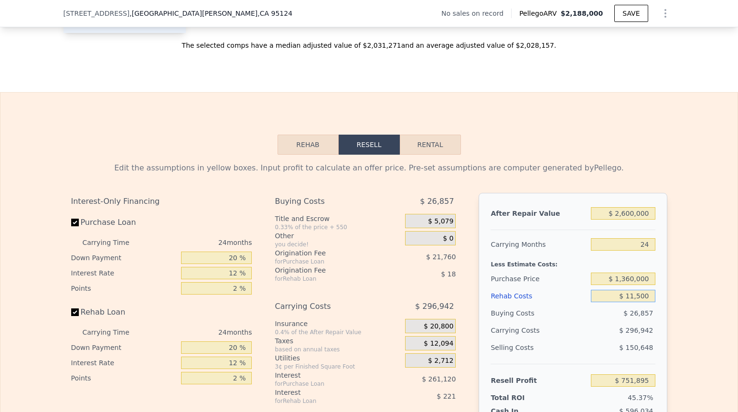
type input "$ 115,000"
type input "$ 626,867"
type input "$ 1,150,000"
type input "-$ 623,413"
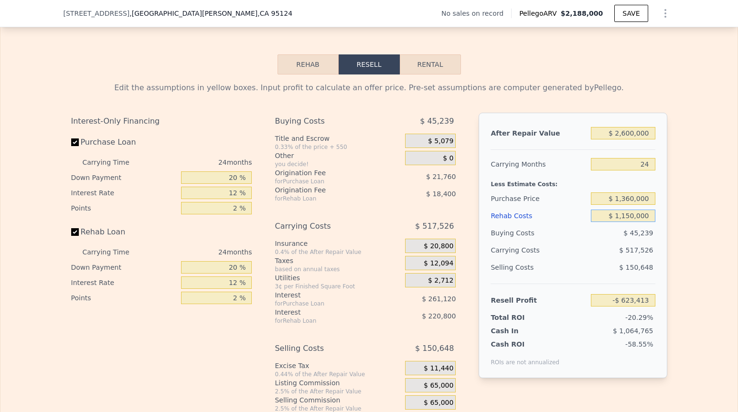
scroll to position [1272, 0]
type input "$ 1,150,000"
drag, startPoint x: 238, startPoint y: 185, endPoint x: 213, endPoint y: 185, distance: 24.4
click at [213, 184] on input "20 %" at bounding box center [216, 177] width 71 height 12
type input "1 %"
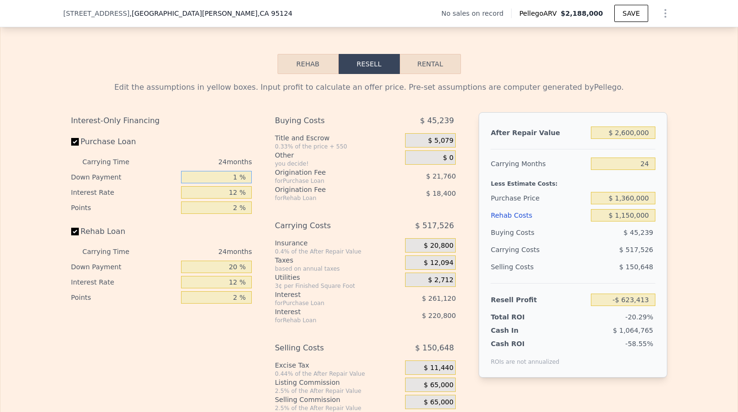
type input "-$ 690,597"
type input "10 %"
type input "-$ 658,773"
type input "10 %"
type input "1 %"
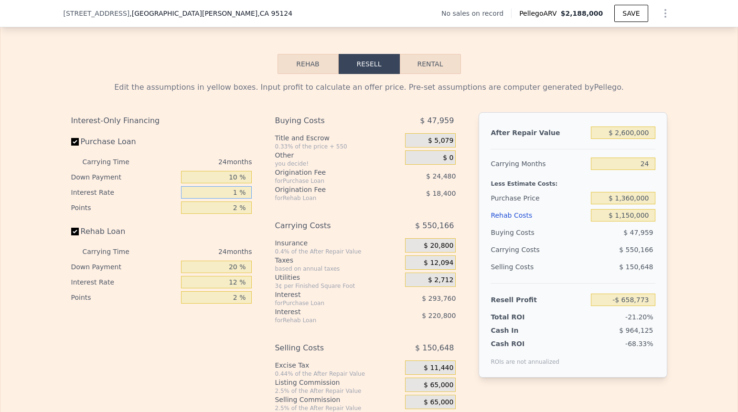
type input "-$ 389,493"
type input "10 %"
type input "-$ 609,813"
type input "10 %"
type input "1 %"
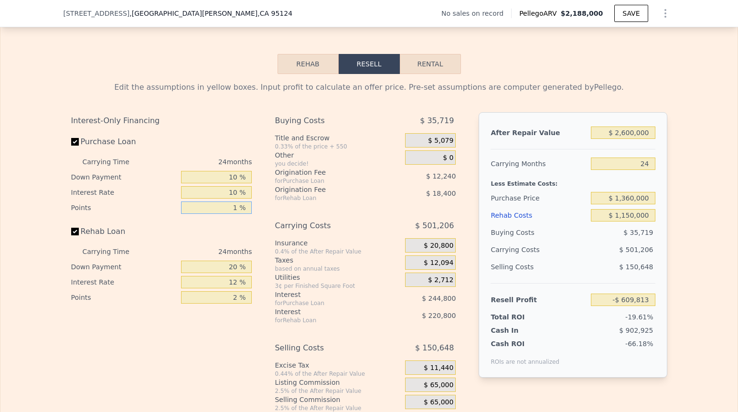
type input "-$ 597,573"
type input "1 %"
type input "0 %"
type input "-$ 657,373"
type input "0 %"
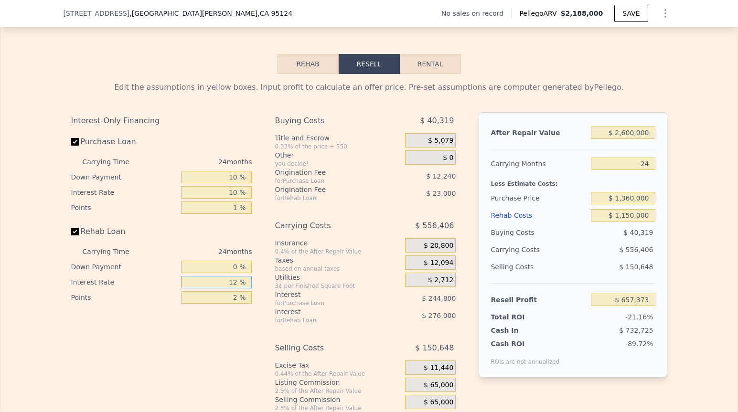
type input "1 %"
type input "-$ 404,365"
type input "10 %"
type input "-$ 611,365"
type input "10 %"
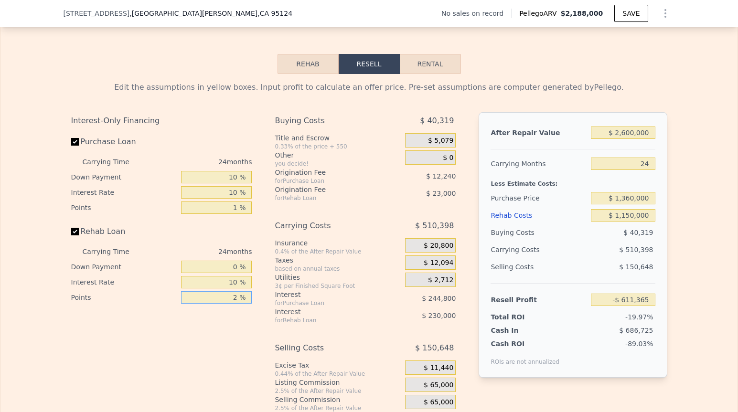
type input "0 %"
type input "-$ 588,365"
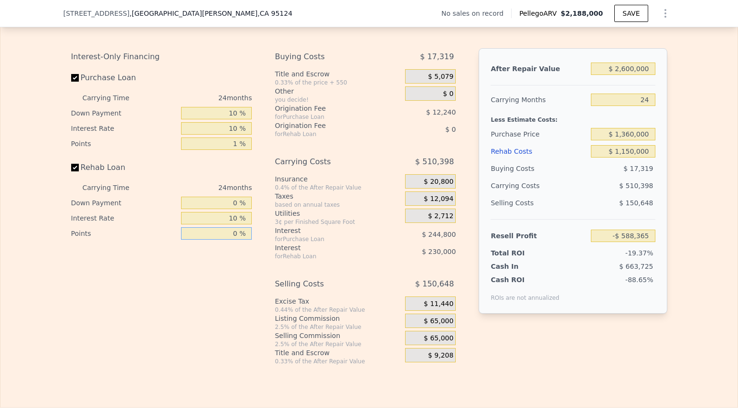
scroll to position [1344, 0]
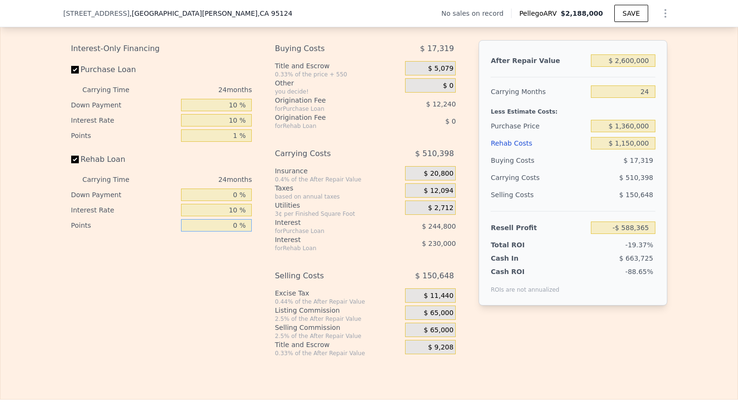
type input "0 %"
click at [426, 317] on span "$ 65,000" at bounding box center [439, 313] width 30 height 9
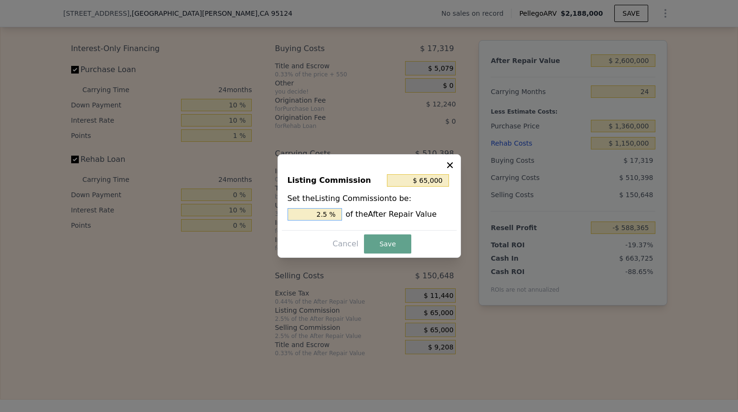
drag, startPoint x: 333, startPoint y: 216, endPoint x: 311, endPoint y: 216, distance: 22.0
click at [311, 216] on input "2.5 %" at bounding box center [315, 214] width 54 height 12
type input "$ 26,000"
type input "1.0 %"
click at [379, 238] on button "Save" at bounding box center [387, 244] width 47 height 19
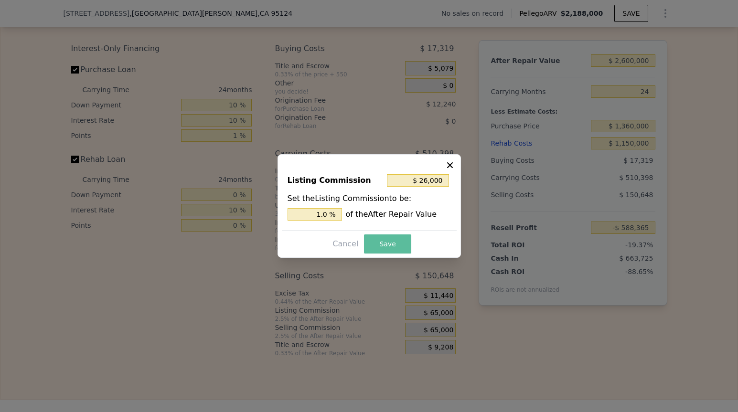
type input "-$ 549,365"
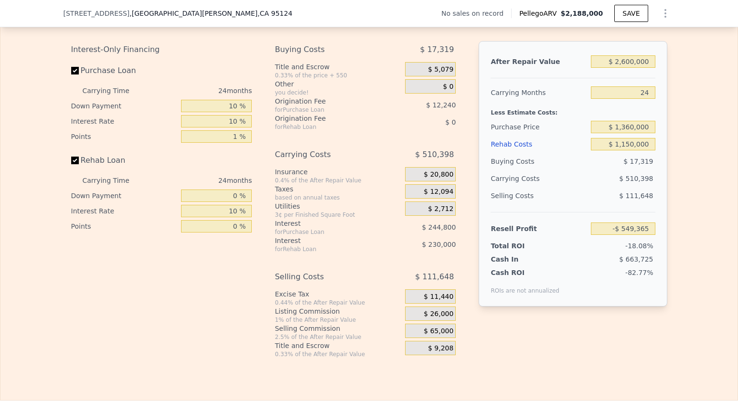
scroll to position [1339, 0]
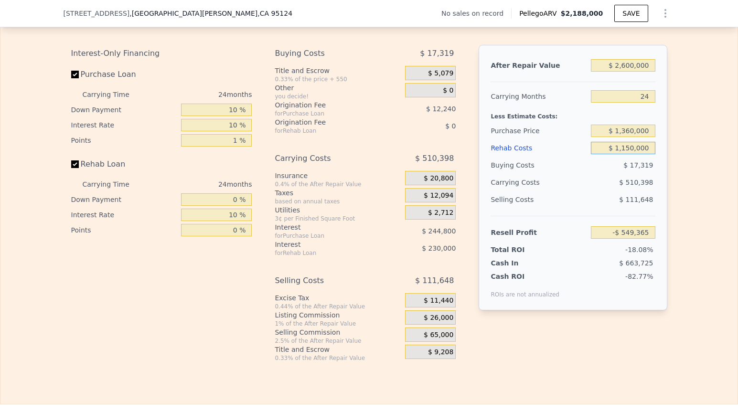
click at [632, 154] on input "$ 1,150,000" at bounding box center [623, 148] width 64 height 12
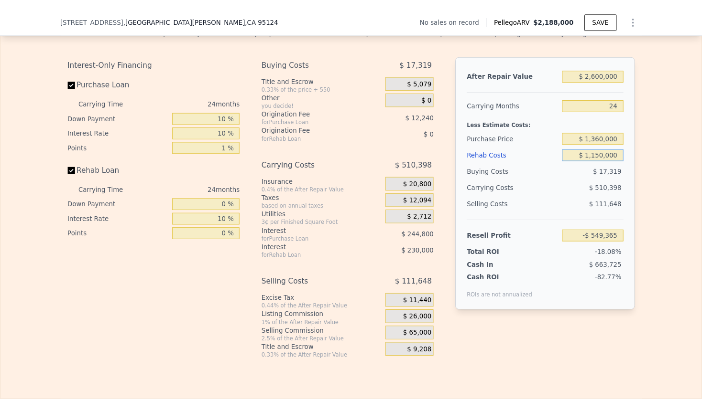
scroll to position [1335, 0]
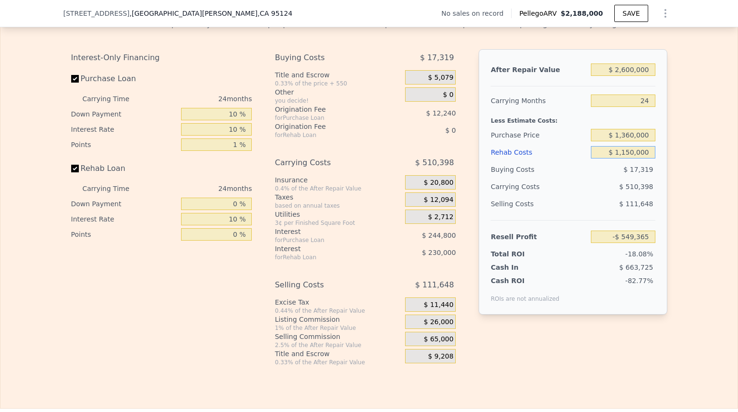
drag, startPoint x: 649, startPoint y: 161, endPoint x: 613, endPoint y: 161, distance: 36.3
click at [613, 159] on input "$ 1,150,000" at bounding box center [623, 152] width 64 height 12
drag, startPoint x: 645, startPoint y: 158, endPoint x: 589, endPoint y: 158, distance: 56.4
click at [591, 158] on input "$ 0001,150,000" at bounding box center [623, 152] width 64 height 12
type input "$ 7"
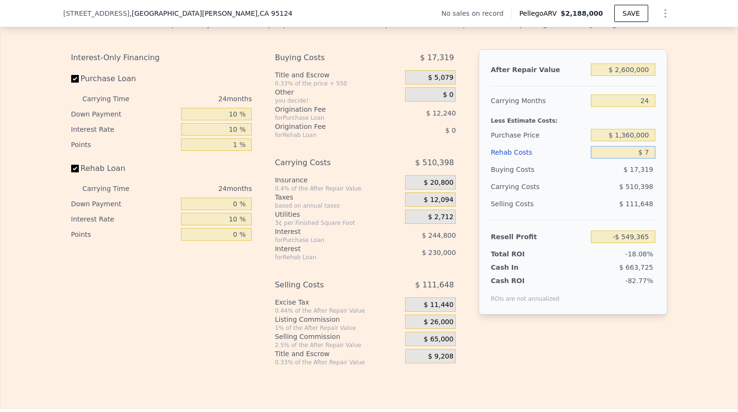
type input "$ 830,620"
type input "$ 70"
type input "$ 830,533"
type input "$ 700"
type input "$ 829,783"
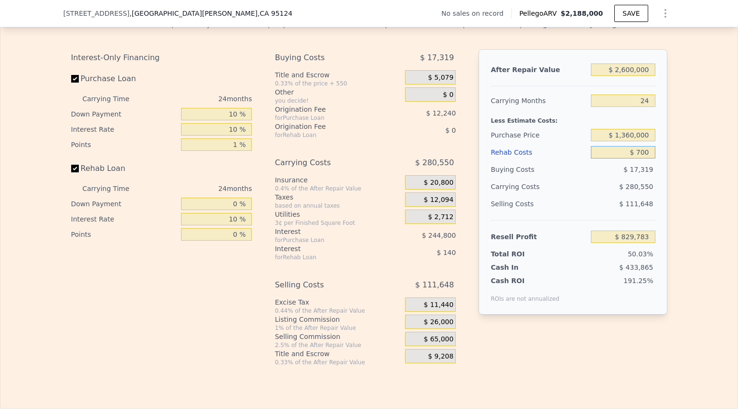
type input "$ 7,000"
type input "$ 822,235"
type input "$ 70,000"
type input "$ 746,635"
type input "$ 700,000"
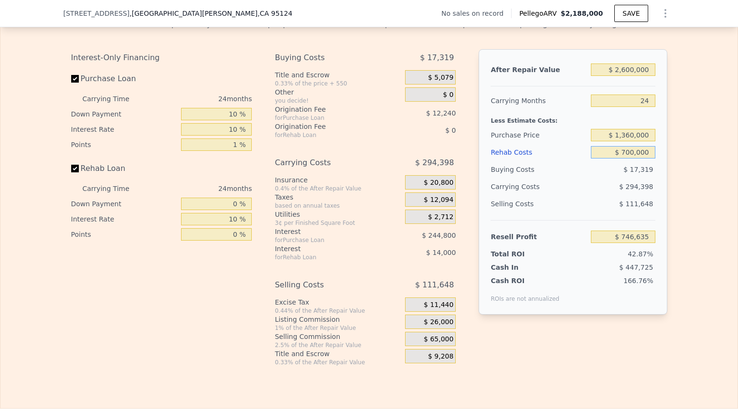
type input "-$ 9,365"
type input "$ 700,000"
click at [673, 180] on div "Edit the assumptions in yellow boxes. Input profit to calculate an offer price.…" at bounding box center [368, 189] width 737 height 356
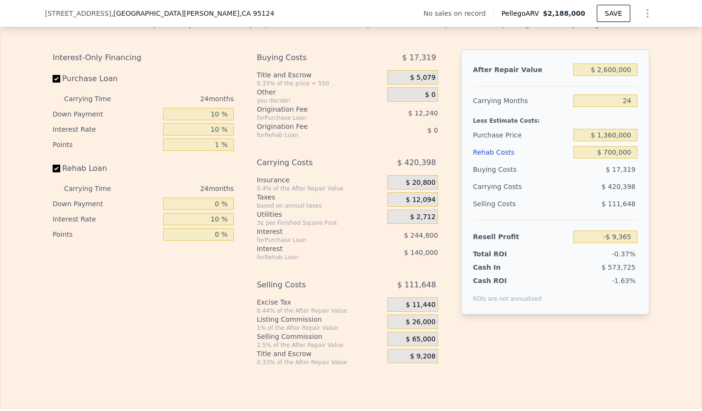
type input "$ 2,188,000"
type input "8"
type input "$ 0"
type input "$ 29,998"
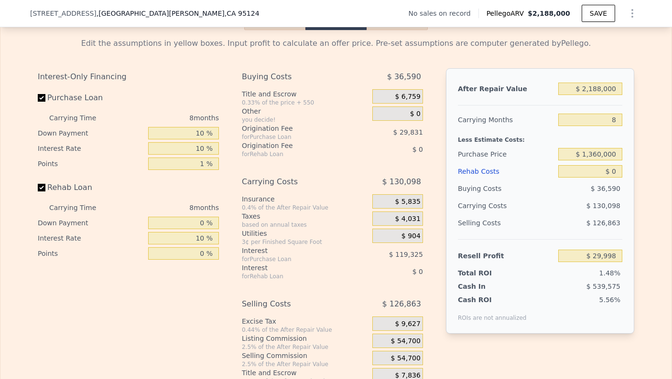
scroll to position [1308, 0]
